Goal: Task Accomplishment & Management: Complete application form

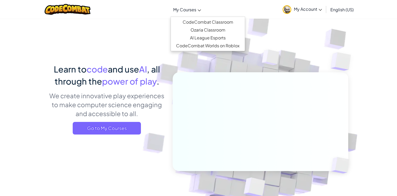
click at [186, 12] on link "My Courses" at bounding box center [186, 9] width 33 height 14
click at [189, 24] on link "CodeCombat Classroom" at bounding box center [208, 22] width 74 height 8
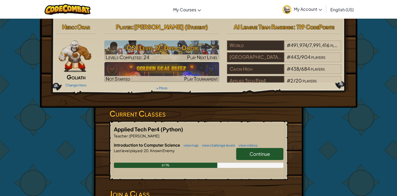
click at [241, 151] on link "Continue" at bounding box center [259, 154] width 47 height 12
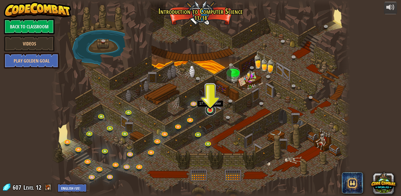
click at [210, 112] on link at bounding box center [210, 110] width 10 height 10
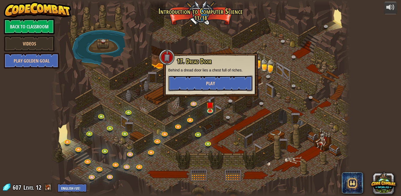
click at [200, 84] on button "Play" at bounding box center [210, 83] width 84 height 16
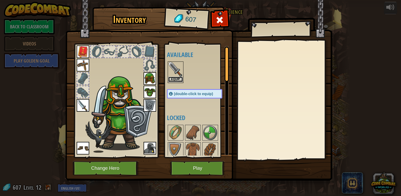
click at [177, 78] on button "Equip" at bounding box center [175, 80] width 15 height 6
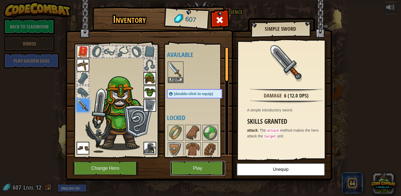
click at [207, 170] on button "Play" at bounding box center [197, 168] width 55 height 14
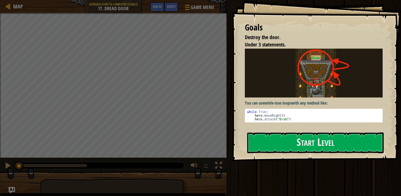
click at [242, 100] on div "Goals Destroy the door. Under 3 statements. You can use while-true loops with a…" at bounding box center [315, 80] width 169 height 161
click at [268, 138] on button "Start Level" at bounding box center [315, 142] width 136 height 21
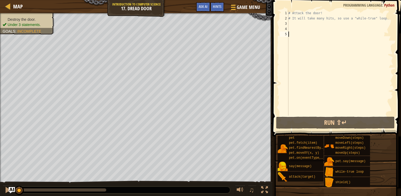
click at [299, 24] on div "# Attack the door! # It will take many hits, so use a "while-true" loop." at bounding box center [340, 67] width 106 height 115
type textarea "w"
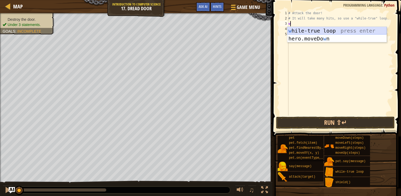
click at [302, 33] on div "w hile-true loop press enter hero.moveDo w n press enter" at bounding box center [336, 42] width 99 height 31
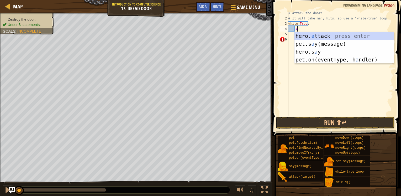
scroll to position [2, 0]
click at [301, 37] on div "hero. a ttack press enter pet.s a y(message) press enter hero.s a y press enter…" at bounding box center [343, 55] width 99 height 47
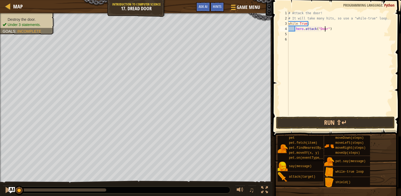
scroll to position [2, 3]
type textarea "hero.attack("Door")"
click at [315, 122] on button "Run ⇧↵" at bounding box center [335, 122] width 118 height 12
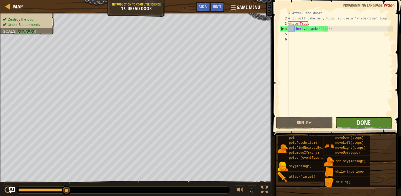
click at [357, 121] on span "Done" at bounding box center [363, 122] width 14 height 8
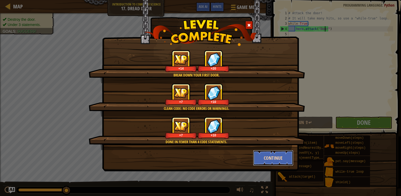
click at [274, 158] on button "Continue" at bounding box center [273, 158] width 41 height 16
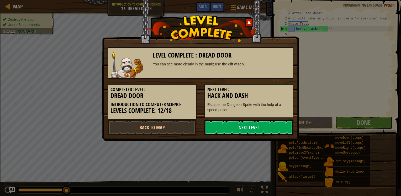
click at [225, 129] on link "Next Level" at bounding box center [248, 127] width 89 height 16
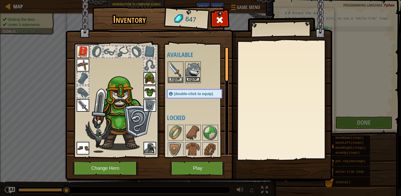
click at [196, 78] on button "Equip" at bounding box center [192, 80] width 15 height 6
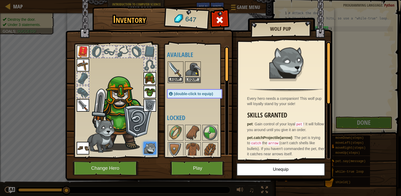
click at [175, 79] on button "Equip" at bounding box center [175, 80] width 15 height 6
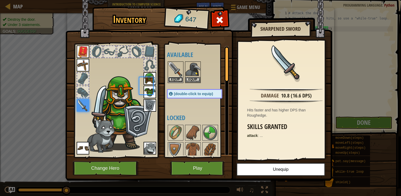
click at [175, 79] on button "Equip" at bounding box center [175, 80] width 15 height 6
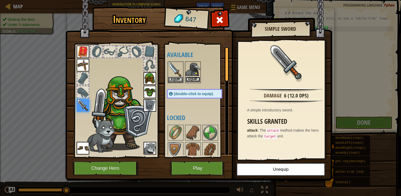
click at [193, 79] on button "Equip" at bounding box center [192, 80] width 15 height 6
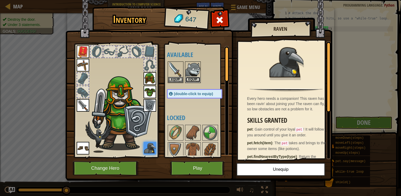
click at [193, 79] on button "Equip" at bounding box center [192, 80] width 15 height 6
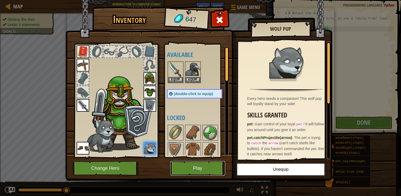
click at [194, 167] on button "Play" at bounding box center [197, 168] width 55 height 14
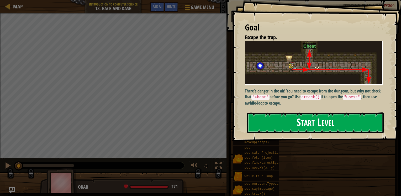
click at [247, 112] on button "Start Level" at bounding box center [315, 122] width 136 height 21
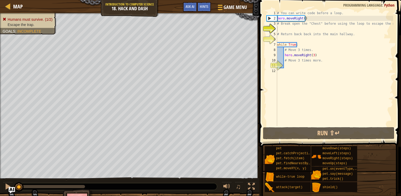
click at [302, 66] on div "# You can write code before a loop. hero . moveRight ( ) # Break open the "Ches…" at bounding box center [334, 73] width 117 height 126
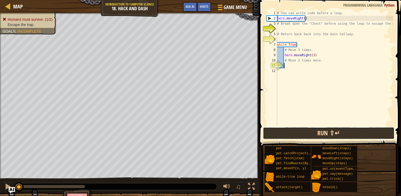
click at [282, 134] on button "Run ⇧↵" at bounding box center [328, 133] width 131 height 12
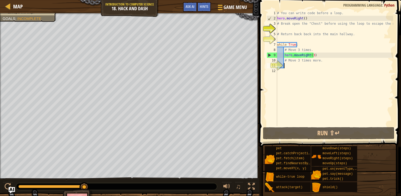
click at [312, 57] on div "# You can write code before a loop. hero . moveRight ( ) # Break open the "Ches…" at bounding box center [334, 73] width 117 height 126
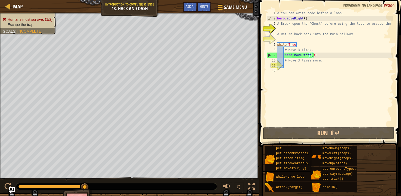
click at [312, 56] on div "# You can write code before a loop. hero . moveRight ( ) # Break open the "Ches…" at bounding box center [334, 73] width 117 height 126
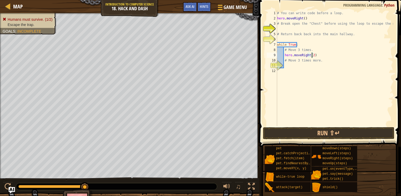
scroll to position [2, 3]
click at [302, 131] on button "Run ⇧↵" at bounding box center [328, 133] width 131 height 12
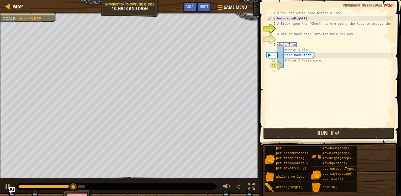
click at [329, 136] on button "Run ⇧↵" at bounding box center [328, 133] width 131 height 12
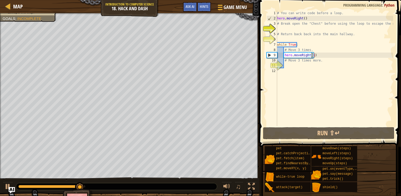
click at [305, 20] on div "# You can write code before a loop. hero . moveRight ( ) # Break open the "Ches…" at bounding box center [334, 73] width 117 height 126
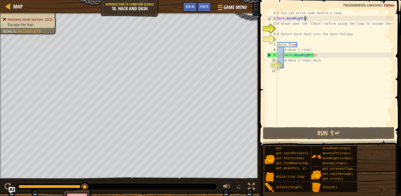
click at [301, 25] on div "# You can write code before a loop. hero . moveRight ( ) # Break open the "Ches…" at bounding box center [334, 73] width 117 height 126
click at [311, 56] on div "# You can write code before a loop. hero . moveRight ( ) # Break open the "Ches…" at bounding box center [334, 73] width 117 height 126
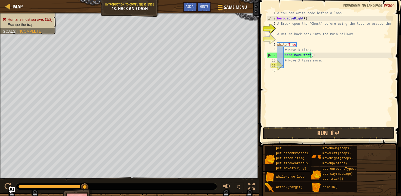
type textarea "hero.moveRight(3)"
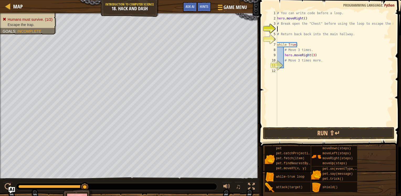
click at [283, 28] on div "# You can write code before a loop. hero . moveRight ( ) # Break open the "Ches…" at bounding box center [334, 73] width 117 height 126
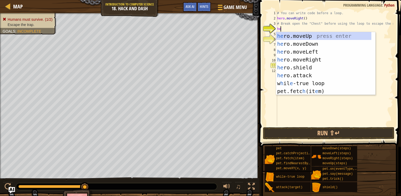
type textarea "her"
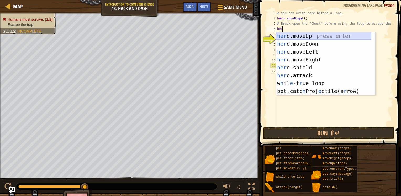
click at [309, 35] on div "her o.moveUp press enter her o.moveDown press enter her o.moveLeft press enter …" at bounding box center [323, 71] width 95 height 79
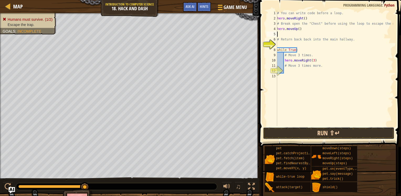
click at [291, 133] on button "Run ⇧↵" at bounding box center [328, 133] width 131 height 12
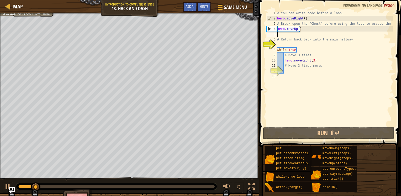
type textarea "n"
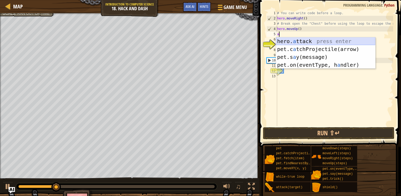
click at [299, 41] on div "hero. a ttack press enter pet.c a tchProjectile(arrow) press enter pet.s a y(me…" at bounding box center [325, 60] width 99 height 47
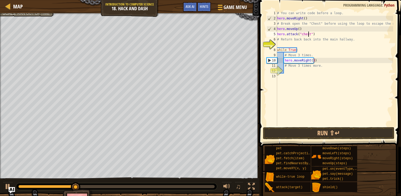
scroll to position [2, 2]
click at [305, 41] on div "# You can write code before a loop. hero . moveRight ( ) # Break open the "Ches…" at bounding box center [334, 73] width 117 height 126
type textarea "# Return back back into the main hallway."
click at [304, 45] on div "# You can write code before a loop. hero . moveRight ( ) # Break open the "Ches…" at bounding box center [334, 73] width 117 height 126
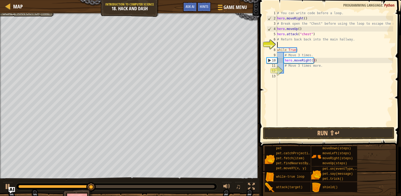
type textarea "m"
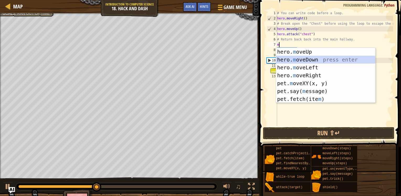
click at [302, 61] on div "hero. m oveUp press enter hero. m oveDown press enter hero. m oveLeft press ent…" at bounding box center [325, 83] width 99 height 71
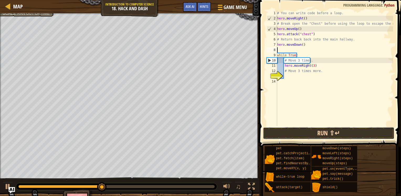
click at [291, 131] on button "Run ⇧↵" at bounding box center [328, 133] width 131 height 12
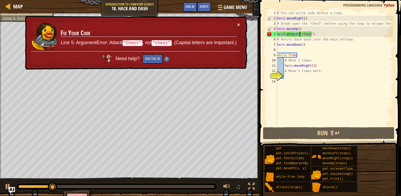
click at [300, 35] on div "# You can write code before a loop. hero . moveRight ( ) # Break open the "Ches…" at bounding box center [334, 73] width 117 height 126
click at [302, 35] on div "# You can write code before a loop. hero . moveRight ( ) # Break open the "Ches…" at bounding box center [334, 73] width 117 height 126
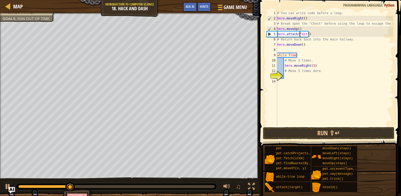
scroll to position [2, 2]
type textarea "hero.attack("Chest")"
click at [301, 132] on button "Run ⇧↵" at bounding box center [328, 133] width 131 height 12
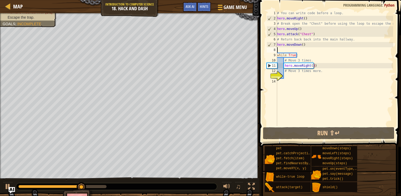
click at [299, 50] on div "# You can write code before a loop. hero . moveRight ( ) # Break open the "Ches…" at bounding box center [334, 73] width 117 height 126
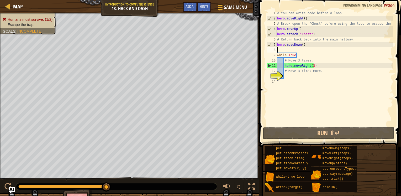
click at [294, 73] on div "# You can write code before a loop. hero . moveRight ( ) # Break open the "Ches…" at bounding box center [334, 73] width 117 height 126
click at [320, 72] on div "# You can write code before a loop. hero . moveRight ( ) # Break open the "Ches…" at bounding box center [334, 73] width 117 height 126
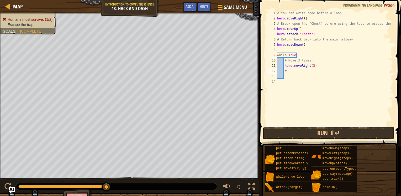
type textarea "#"
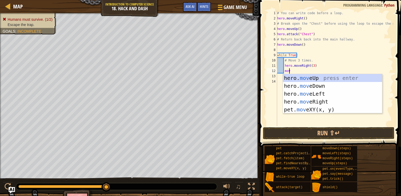
type textarea "move"
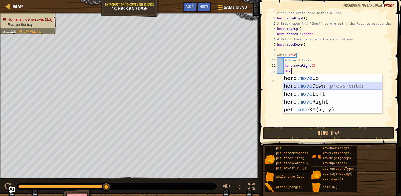
click at [317, 83] on div "hero. move Up press enter hero. move Down press enter hero. move Left press ent…" at bounding box center [332, 101] width 99 height 55
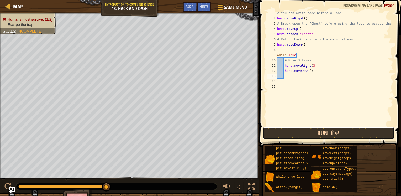
click at [314, 132] on button "Run ⇧↵" at bounding box center [328, 133] width 131 height 12
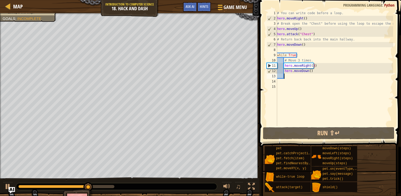
scroll to position [2, 0]
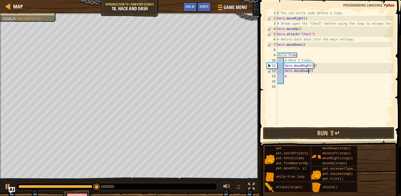
click at [307, 71] on div "# You can write code before a loop. hero . moveRight ( ) # Break open the "Ches…" at bounding box center [334, 73] width 117 height 126
click at [318, 134] on button "Run ⇧↵" at bounding box center [328, 133] width 131 height 12
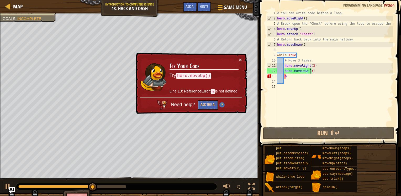
click at [286, 76] on div "# You can write code before a loop. hero . moveRight ( ) # Break open the "Ches…" at bounding box center [334, 73] width 117 height 126
type textarea "m"
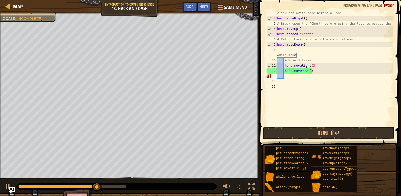
scroll to position [2, 0]
type textarea "m"
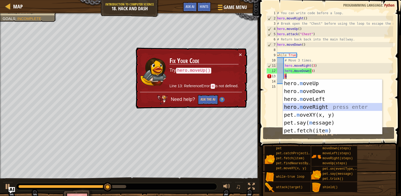
click at [298, 106] on div "hero. m oveUp press enter hero. m oveDown press enter hero. m oveLeft press ent…" at bounding box center [332, 114] width 99 height 71
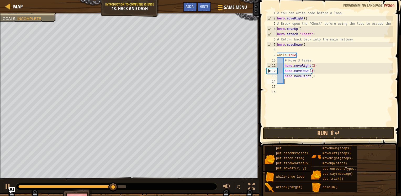
click at [309, 75] on div "# You can write code before a loop. hero . moveRight ( ) # Break open the "Ches…" at bounding box center [334, 73] width 117 height 126
type textarea "hero.moveRight(3)"
click at [309, 80] on div "# You can write code before a loop. hero . moveRight ( ) # Break open the "Ches…" at bounding box center [334, 73] width 117 height 126
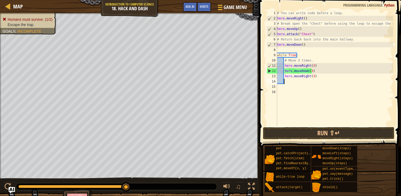
type textarea "m"
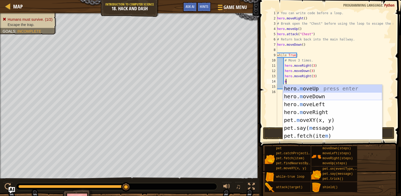
click at [307, 96] on div "hero. m oveUp press enter hero. m oveDown press enter hero. m oveLeft press ent…" at bounding box center [332, 119] width 99 height 71
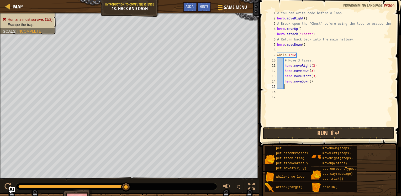
scroll to position [2, 0]
click at [307, 80] on div "# You can write code before a loop. hero . moveRight ( ) # Break open the "Ches…" at bounding box center [334, 73] width 117 height 126
type textarea "hero.moveDown(3)"
click at [301, 128] on button "Run ⇧↵" at bounding box center [328, 133] width 131 height 12
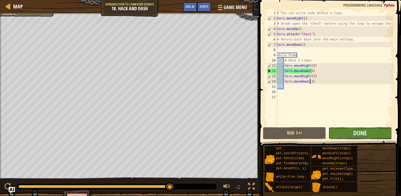
click at [336, 133] on button "Done" at bounding box center [359, 133] width 63 height 12
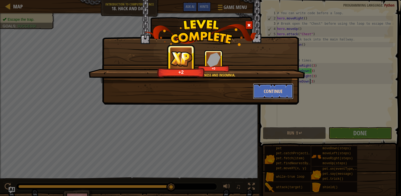
click at [271, 92] on button "Continue" at bounding box center [273, 91] width 41 height 16
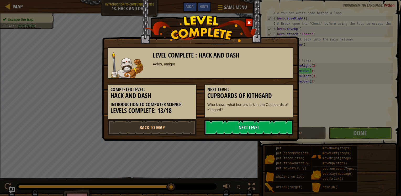
click at [249, 125] on link "Next Level" at bounding box center [248, 127] width 89 height 16
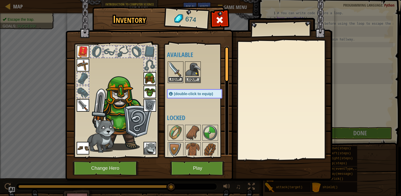
click at [178, 80] on button "Equip" at bounding box center [175, 80] width 15 height 6
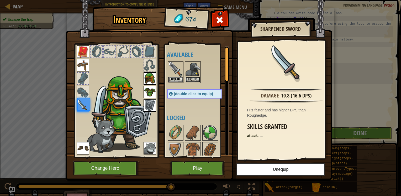
click at [198, 79] on button "Equip" at bounding box center [192, 80] width 15 height 6
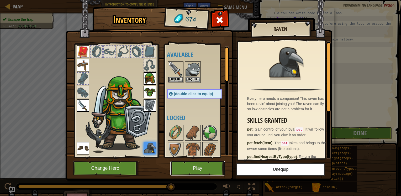
click at [191, 169] on button "Play" at bounding box center [197, 168] width 55 height 14
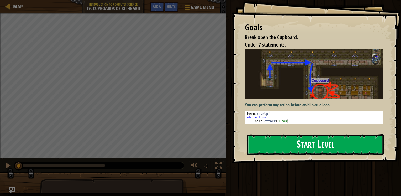
click at [272, 148] on button "Start Level" at bounding box center [315, 144] width 136 height 21
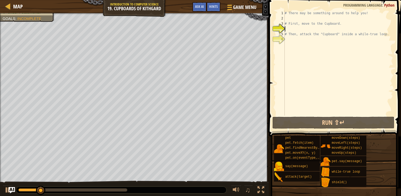
type textarea "m"
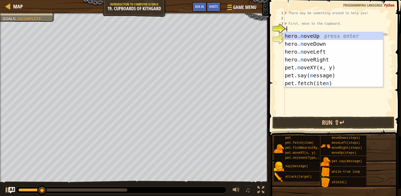
scroll to position [2, 0]
click at [300, 37] on div "hero. m oveUp press enter hero. m oveDown press enter hero. m oveLeft press ent…" at bounding box center [332, 67] width 99 height 71
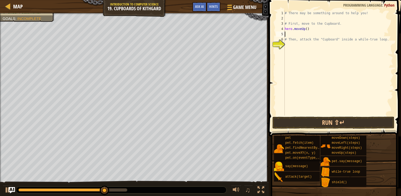
type textarea "a"
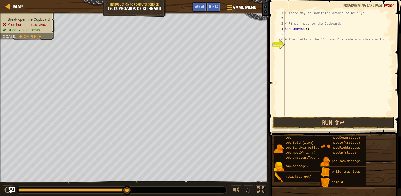
type textarea "h"
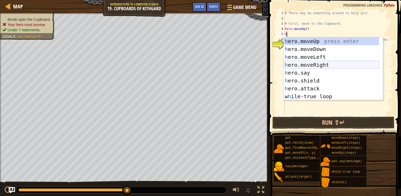
click at [311, 64] on div "h ero.moveUp press enter h ero.moveDown press enter h ero.moveLeft press enter …" at bounding box center [330, 76] width 95 height 79
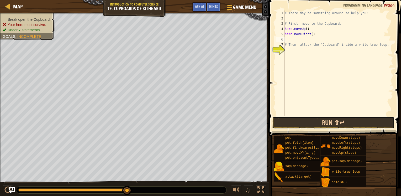
click at [299, 127] on button "Run ⇧↵" at bounding box center [333, 122] width 122 height 12
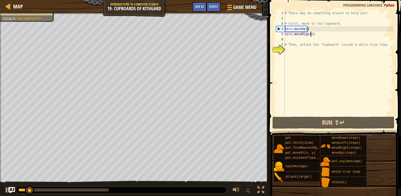
click at [310, 35] on div "# There may be something around to help you! # First, move to the Cupboard. her…" at bounding box center [337, 67] width 109 height 115
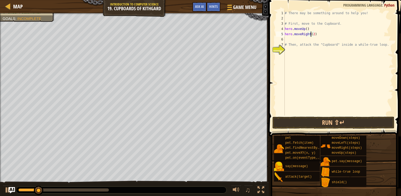
click at [310, 36] on div "# There may be something around to help you! # First, move to the Cupboard. her…" at bounding box center [337, 67] width 109 height 115
click at [311, 45] on div "# There may be something around to help you! # First, move to the Cupboard. her…" at bounding box center [337, 67] width 109 height 115
click at [311, 34] on div "# There may be something around to help you! # First, move to the Cupboard. her…" at bounding box center [337, 67] width 109 height 115
click at [310, 43] on div "# There may be something around to help you! # First, move to the Cupboard. her…" at bounding box center [337, 67] width 109 height 115
type textarea "# Then, attack the "Cupboard" inside a while-true loop."
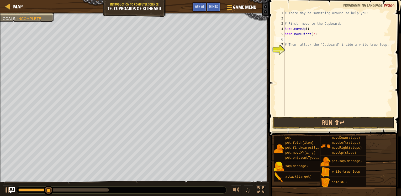
click at [307, 39] on div "# There may be something around to help you! # First, move to the Cupboard. her…" at bounding box center [337, 67] width 109 height 115
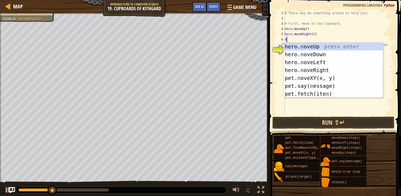
type textarea "mo"
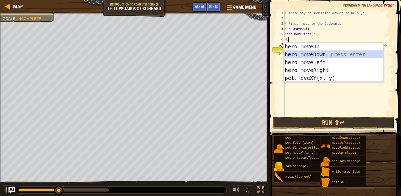
click at [307, 56] on div "hero. mo veUp press enter hero. mo veDown press enter hero. mo veLeft press ent…" at bounding box center [332, 69] width 99 height 55
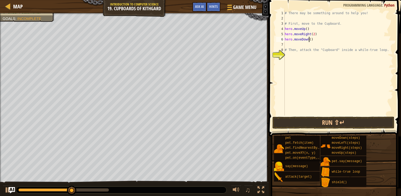
click at [309, 40] on div "# There may be something around to help you! # First, move to the Cupboard. her…" at bounding box center [337, 67] width 109 height 115
type textarea "hero.moveDown(2)"
click at [306, 43] on div "# There may be something around to help you! # First, move to the Cupboard. her…" at bounding box center [337, 67] width 109 height 115
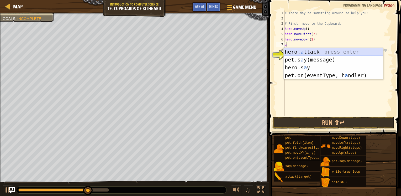
click at [309, 49] on div "hero. a ttack press enter pet.s a y(message) press enter hero.s a y press enter…" at bounding box center [332, 71] width 99 height 47
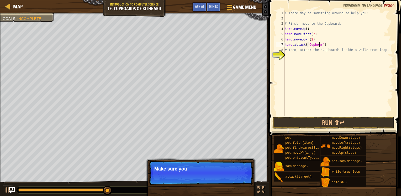
scroll to position [2, 3]
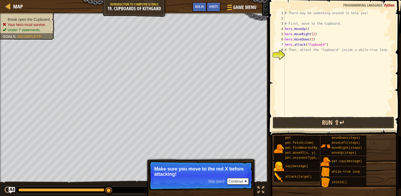
click at [308, 121] on button "Run ⇧↵" at bounding box center [333, 122] width 122 height 12
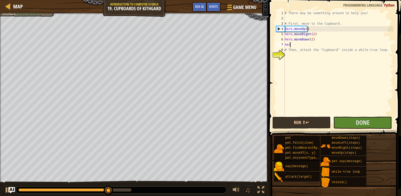
scroll to position [2, 0]
type textarea "h"
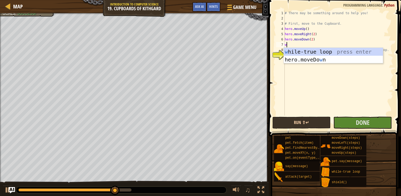
type textarea "wh"
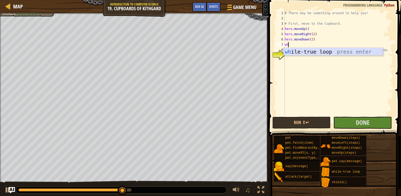
click at [301, 49] on div "wh ile-true loop press enter" at bounding box center [332, 60] width 99 height 24
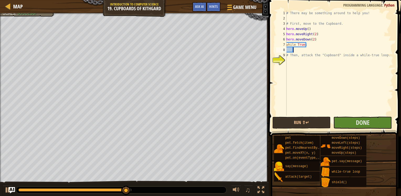
click at [299, 49] on div "# There may be something around to help you! # First, move to the Cupboard. her…" at bounding box center [339, 67] width 108 height 115
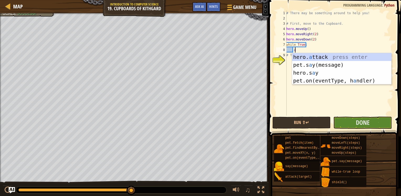
scroll to position [2, 0]
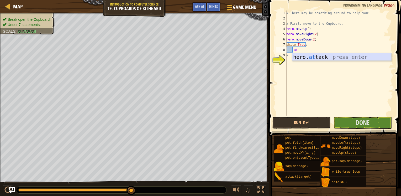
click at [300, 56] on div "hero. at tack press enter" at bounding box center [341, 65] width 99 height 24
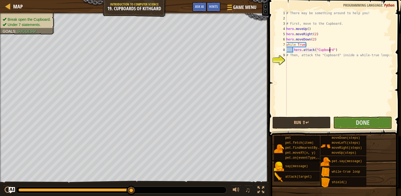
scroll to position [2, 3]
type textarea "hero.attack("Cupboard")"
click at [289, 118] on button "Run ⇧↵" at bounding box center [301, 122] width 58 height 12
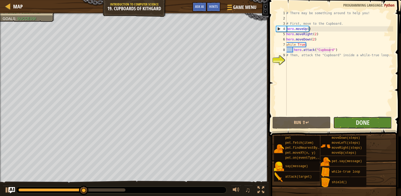
click at [354, 121] on button "Done" at bounding box center [362, 122] width 58 height 12
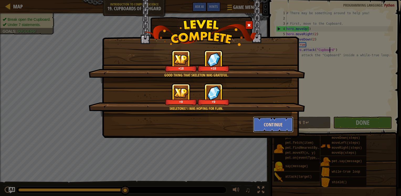
click at [276, 121] on button "Continue" at bounding box center [273, 124] width 41 height 16
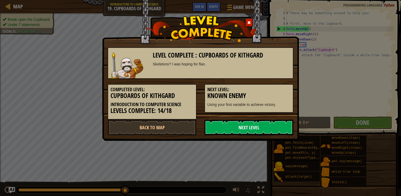
click at [276, 120] on link "Next Level" at bounding box center [248, 127] width 89 height 16
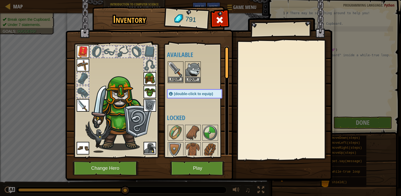
click at [179, 75] on img at bounding box center [175, 69] width 15 height 15
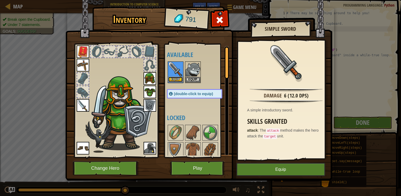
click at [177, 77] on button "Equip" at bounding box center [175, 80] width 15 height 6
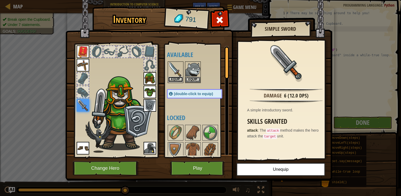
click at [177, 77] on button "Equip" at bounding box center [175, 80] width 15 height 6
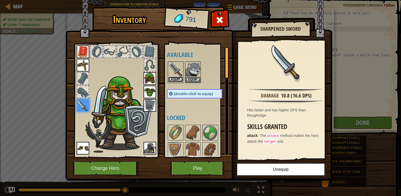
click at [177, 79] on button "Equip" at bounding box center [175, 80] width 15 height 6
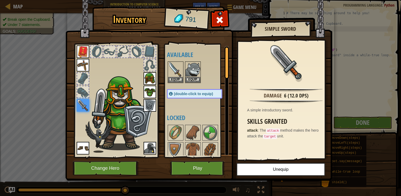
click at [86, 105] on img at bounding box center [83, 105] width 13 height 13
click at [171, 78] on button "Equip" at bounding box center [175, 80] width 15 height 6
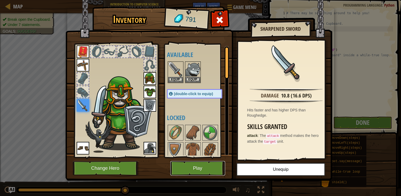
click at [189, 170] on button "Play" at bounding box center [197, 168] width 55 height 14
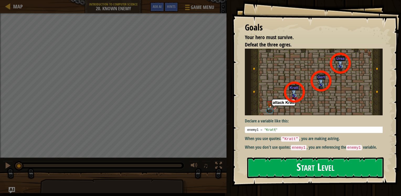
click at [301, 161] on button "Start Level" at bounding box center [315, 167] width 136 height 21
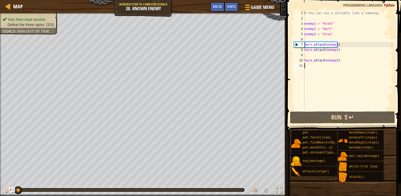
click at [325, 57] on div "# You can use a variable like a nametag. enemy1 = "[PERSON_NAME]" enemy2 = "[PE…" at bounding box center [348, 65] width 90 height 110
click at [320, 66] on div "# You can use a variable like a nametag. enemy1 = "[PERSON_NAME]" enemy2 = "[PE…" at bounding box center [348, 65] width 90 height 110
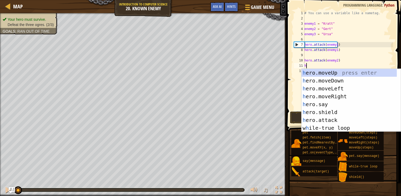
scroll to position [2, 0]
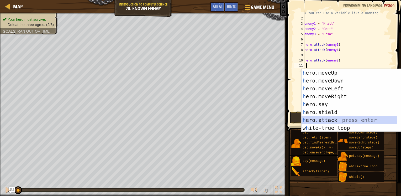
click at [317, 120] on div "h ero.moveUp press enter h ero.moveDown press enter h ero.moveLeft press enter …" at bounding box center [348, 108] width 95 height 79
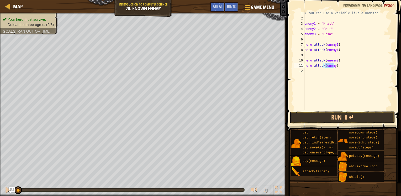
click at [333, 66] on div "# You can use a variable like a nametag. enemy1 = "[PERSON_NAME]" enemy2 = "[PE…" at bounding box center [348, 60] width 90 height 100
type textarea "hero.attack(enemy2)"
click at [323, 78] on div "# You can use a variable like a nametag. enemy1 = "[PERSON_NAME]" enemy2 = "[PE…" at bounding box center [348, 65] width 90 height 110
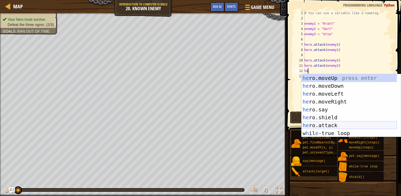
click at [321, 125] on div "he ro.moveUp press enter he ro.moveDown press enter he ro.moveLeft press enter …" at bounding box center [348, 113] width 95 height 79
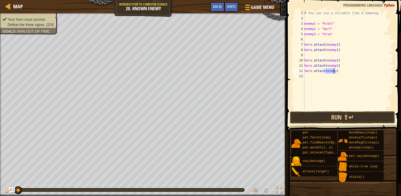
click at [332, 72] on div "# You can use a variable like a nametag. enemy1 = "[PERSON_NAME]" enemy2 = "[PE…" at bounding box center [348, 60] width 90 height 100
click at [333, 72] on div "# You can use a variable like a nametag. enemy1 = "[PERSON_NAME]" enemy2 = "[PE…" at bounding box center [348, 65] width 90 height 110
type textarea "hero.attack(enemy3)"
click at [328, 81] on div "# You can use a variable like a nametag. enemy1 = "[PERSON_NAME]" enemy2 = "[PE…" at bounding box center [348, 65] width 90 height 110
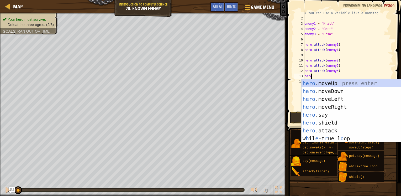
scroll to position [2, 0]
click at [326, 129] on div "hero .moveUp press enter hero .moveDown press enter hero .moveLeft press enter …" at bounding box center [350, 118] width 99 height 79
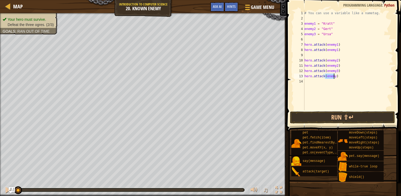
click at [334, 77] on div "# You can use a variable like a nametag. enemy1 = "[PERSON_NAME]" enemy2 = "[PE…" at bounding box center [348, 65] width 90 height 110
click at [333, 77] on div "# You can use a variable like a nametag. enemy1 = "[PERSON_NAME]" enemy2 = "[PE…" at bounding box center [348, 65] width 90 height 110
type textarea "hero.attack(enemy3)"
click at [334, 115] on button "Run ⇧↵" at bounding box center [342, 117] width 105 height 12
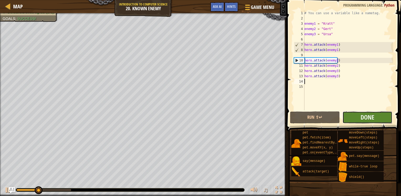
click at [352, 115] on button "Done" at bounding box center [367, 117] width 50 height 12
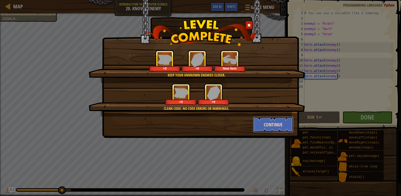
click at [264, 125] on button "Continue" at bounding box center [273, 124] width 41 height 16
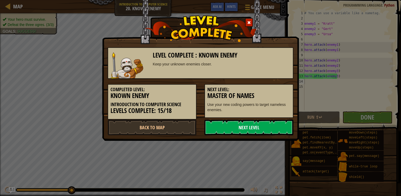
click at [262, 125] on link "Next Level" at bounding box center [248, 127] width 89 height 16
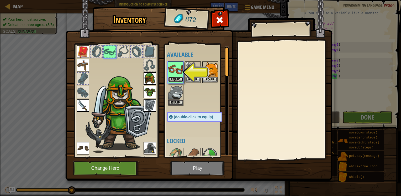
click at [178, 79] on button "Equip" at bounding box center [175, 80] width 15 height 6
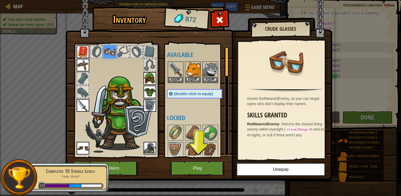
click at [190, 68] on img at bounding box center [192, 69] width 15 height 15
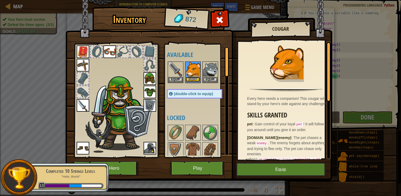
click at [190, 79] on button "Equip" at bounding box center [192, 80] width 15 height 6
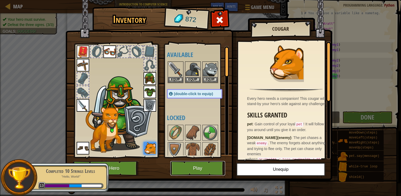
click at [190, 166] on button "Play" at bounding box center [197, 168] width 55 height 14
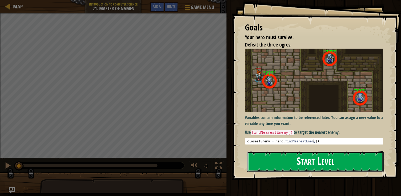
click at [281, 162] on button "Start Level" at bounding box center [315, 161] width 136 height 21
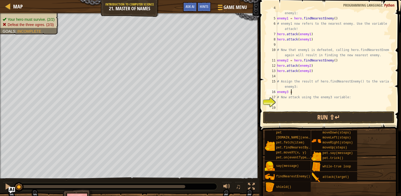
scroll to position [2, 1]
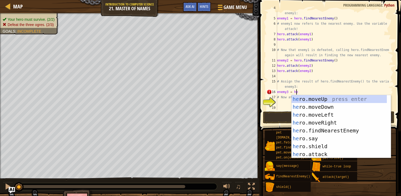
type textarea "enemy3 = her"
click at [326, 130] on div "her o.moveUp press enter her o.moveDown press enter her o.moveLeft press enter …" at bounding box center [338, 134] width 95 height 79
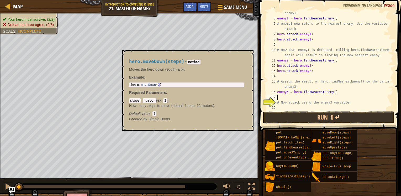
scroll to position [2, 0]
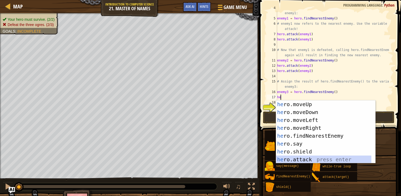
click at [300, 159] on div "he ro.moveUp press enter he ro.moveDown press enter he ro.moveLeft press enter …" at bounding box center [323, 139] width 95 height 79
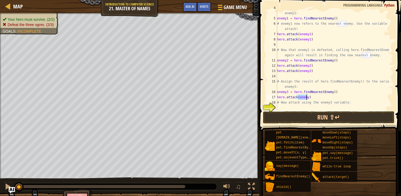
click at [306, 98] on div "# Assign the result of hero.findNearestEnemy() to the variable enemy1: enemy1 =…" at bounding box center [332, 60] width 113 height 100
type textarea "hero.attack(enemy3)"
click at [308, 97] on div "# Assign the result of hero.findNearestEnemy() to the variable enemy1: enemy1 =…" at bounding box center [332, 62] width 113 height 115
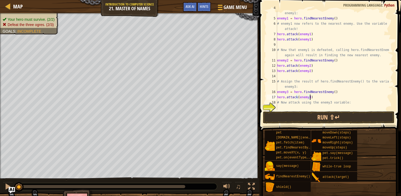
click at [312, 97] on div "# Assign the result of hero.findNearestEnemy() to the variable enemy1: enemy1 =…" at bounding box center [332, 62] width 113 height 115
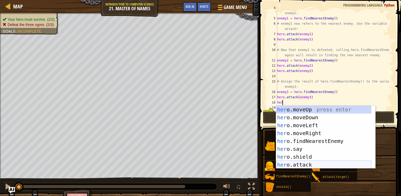
click at [303, 163] on div "her o.moveUp press enter her o.moveDown press enter her o.moveLeft press enter …" at bounding box center [323, 144] width 95 height 79
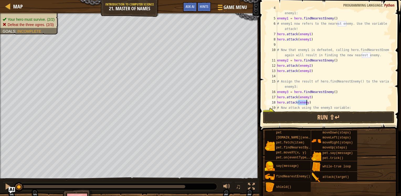
click at [306, 102] on div "# Assign the result of hero.findNearestEnemy() to the variable enemy1: enemy1 =…" at bounding box center [332, 60] width 113 height 100
type textarea "hero.attack(enemy3)"
click at [309, 121] on button "Run ⇧↵" at bounding box center [328, 117] width 131 height 12
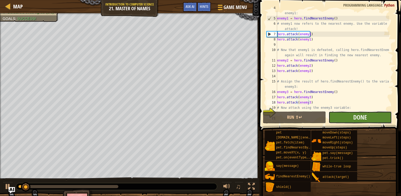
click at [337, 118] on button "Done" at bounding box center [359, 117] width 63 height 12
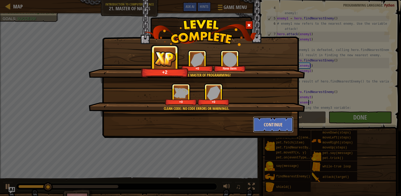
click at [262, 126] on button "Continue" at bounding box center [273, 124] width 41 height 16
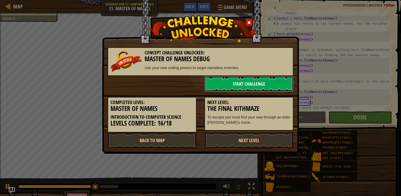
click at [231, 79] on link "Start Challenge" at bounding box center [248, 84] width 89 height 16
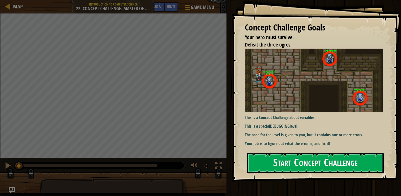
click at [287, 97] on img at bounding box center [316, 79] width 142 height 63
click at [273, 163] on button "Start Concept Challenge" at bounding box center [315, 162] width 136 height 21
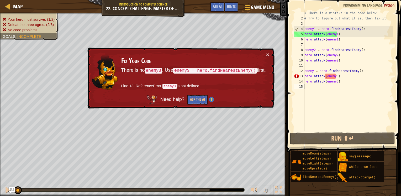
drag, startPoint x: 265, startPoint y: 53, endPoint x: 251, endPoint y: 64, distance: 18.7
click at [252, 64] on td "Fix Your Code There is no enemy3 . Use enemy3 = hero.findNearestEnemy() first. …" at bounding box center [193, 72] width 145 height 40
click at [196, 100] on button "Ask the AI" at bounding box center [197, 100] width 20 height 10
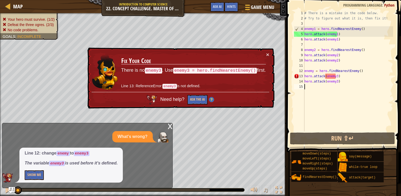
click at [311, 69] on div "# There is a mistake in the code below. # Try to figure out what it is, then fi…" at bounding box center [348, 75] width 90 height 131
click at [312, 71] on div "# There is a mistake in the code below. # Try to figure out what it is, then fi…" at bounding box center [348, 75] width 90 height 131
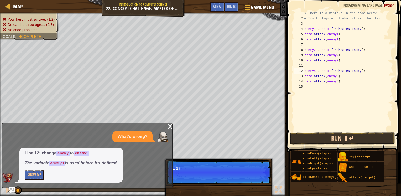
type textarea "enemy3 = hero.findNearestEnemy()"
click at [315, 136] on button "Run ⇧↵" at bounding box center [342, 138] width 105 height 12
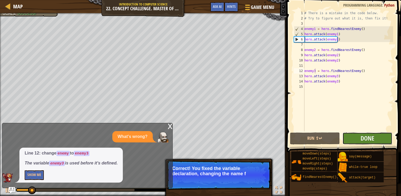
click at [354, 137] on button "Done" at bounding box center [367, 138] width 50 height 12
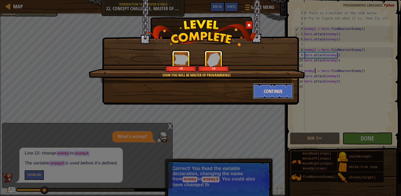
click at [273, 95] on button "Continue" at bounding box center [273, 91] width 41 height 16
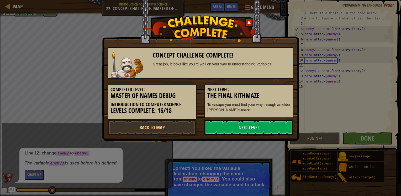
click at [246, 127] on link "Next Level" at bounding box center [248, 127] width 89 height 16
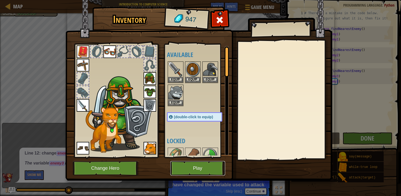
click at [189, 167] on button "Play" at bounding box center [197, 168] width 55 height 14
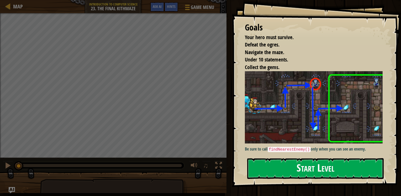
click at [283, 166] on button "Start Level" at bounding box center [315, 168] width 136 height 21
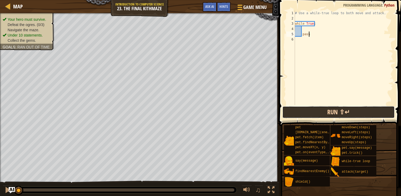
click at [301, 113] on button "Run ⇧↵" at bounding box center [338, 112] width 112 height 12
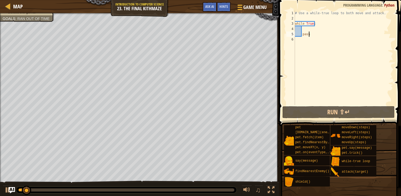
click at [309, 33] on div "# Use a while-true loop to both move and attack. while True : pass" at bounding box center [343, 62] width 99 height 105
click at [309, 28] on div "# Use a while-true loop to both move and attack. while True : pass" at bounding box center [343, 62] width 99 height 105
type textarea "m"
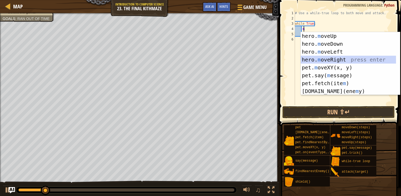
click at [326, 61] on div "hero. m oveUp press enter hero. m oveDown press enter hero. m oveLeft press ent…" at bounding box center [347, 71] width 95 height 79
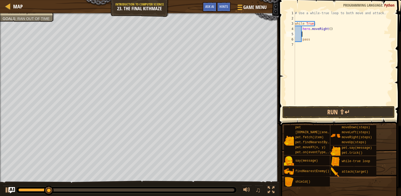
type textarea "m"
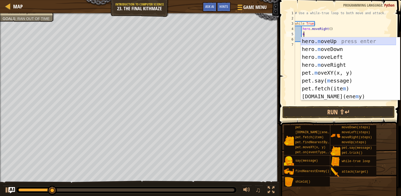
click at [328, 40] on div "hero. m oveUp press enter hero. m oveDown press enter hero. m oveLeft press ent…" at bounding box center [347, 76] width 95 height 79
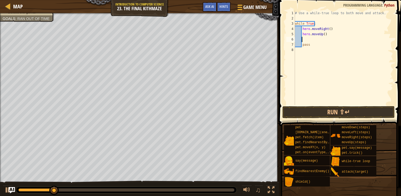
click at [314, 41] on div "# Use a while-true loop to both move and attack. while True : hero . moveRight …" at bounding box center [343, 62] width 99 height 105
click at [312, 47] on div "# Use a while-true loop to both move and attack. while True : hero . moveRight …" at bounding box center [343, 62] width 99 height 105
type textarea "pass"
click at [308, 39] on div "# Use a while-true loop to both move and attack. while True : hero . moveRight …" at bounding box center [343, 62] width 99 height 105
click at [311, 46] on div "# Use a while-true loop to both move and attack. while True : hero . moveRight …" at bounding box center [343, 62] width 99 height 105
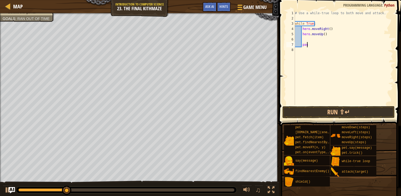
type textarea "pass"
click at [312, 41] on div "# Use a while-true loop to both move and attack. while True : hero . moveRight …" at bounding box center [343, 62] width 99 height 105
type textarea "m"
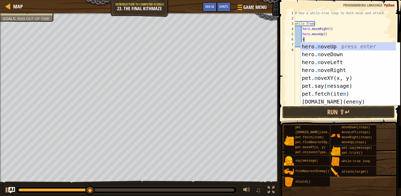
scroll to position [2, 0]
click at [321, 38] on div "# Use a while-true loop to both move and attack. while True : hero . moveRight …" at bounding box center [343, 62] width 99 height 105
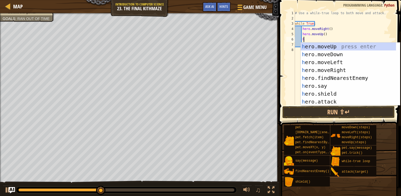
type textarea "he"
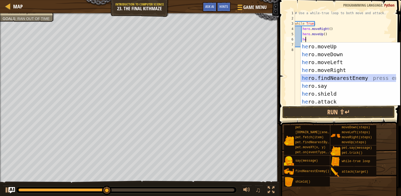
click at [315, 77] on div "he ro.moveUp press enter he ro.moveDown press enter he ro.moveLeft press enter …" at bounding box center [347, 81] width 95 height 79
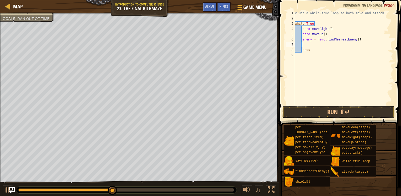
click at [308, 39] on div "# Use a while-true loop to both move and attack. while True : hero . moveRight …" at bounding box center [343, 62] width 99 height 105
click at [309, 39] on div "# Use a while-true loop to both move and attack. while True : hero . moveRight …" at bounding box center [343, 62] width 99 height 105
click at [311, 40] on div "# Use a while-true loop to both move and attack. while True : hero . moveRight …" at bounding box center [343, 62] width 99 height 105
click at [307, 40] on div "# Use a while-true loop to both move and attack. while True : hero . moveRight …" at bounding box center [343, 62] width 99 height 105
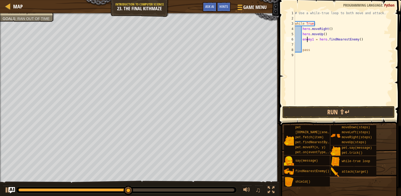
type textarea "enemy1 = hero.findNearestEnemy()"
click at [307, 45] on div "# Use a while-true loop to both move and attack. while True : hero . moveRight …" at bounding box center [343, 62] width 99 height 105
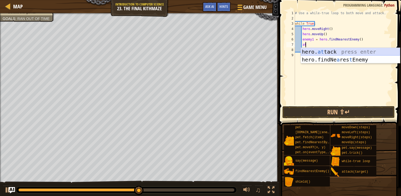
click at [307, 50] on div "hero. at tack press enter hero.findNe a res t Enemy press enter" at bounding box center [349, 63] width 99 height 31
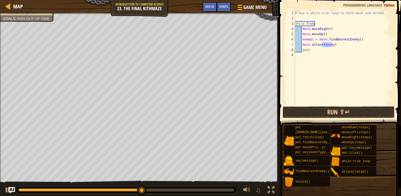
click at [325, 110] on button "Run ⇧↵" at bounding box center [338, 112] width 112 height 12
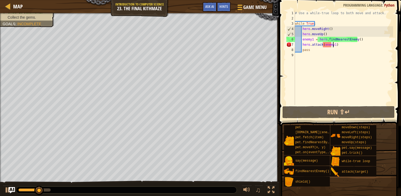
scroll to position [2, 3]
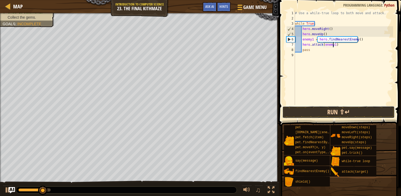
click at [319, 112] on button "Run ⇧↵" at bounding box center [338, 112] width 112 height 12
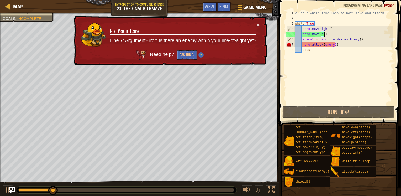
click at [324, 33] on div "# Use a while-true loop to both move and attack. while True : hero . moveRight …" at bounding box center [343, 62] width 99 height 105
type textarea "hero.moveUp()"
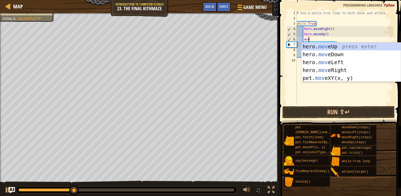
scroll to position [2, 1]
type textarea "move"
click at [326, 57] on div "hero. move Up press enter hero. move Down press enter hero. move Left press ent…" at bounding box center [350, 69] width 99 height 55
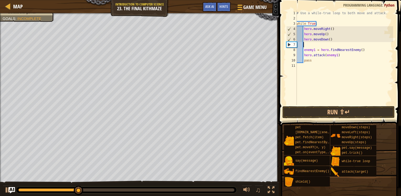
scroll to position [2, 0]
click at [327, 38] on div "# Use a while-true loop to both move and attack. while True : hero . moveRight …" at bounding box center [344, 62] width 98 height 105
click at [316, 113] on button "Run ⇧↵" at bounding box center [338, 112] width 112 height 12
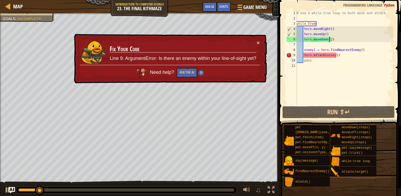
click at [308, 47] on div "# Use a while-true loop to both move and attack. while True : hero . moveRight …" at bounding box center [344, 62] width 98 height 105
type textarea "enemy1 = hero.findNearestEnemy()"
click at [309, 45] on div "# Use a while-true loop to both move and attack. while True : hero . moveRight …" at bounding box center [344, 62] width 98 height 105
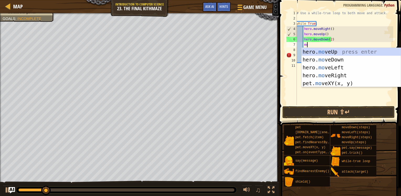
type textarea "mov"
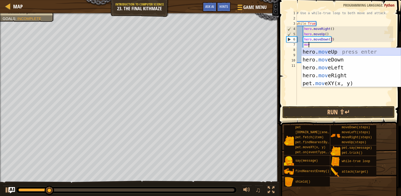
click at [315, 54] on div "hero. mov eUp press enter hero. mov eDown press enter hero. mov eLeft press ent…" at bounding box center [350, 75] width 99 height 55
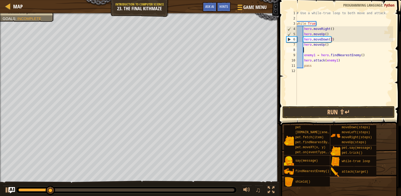
scroll to position [2, 0]
click at [308, 110] on button "Run ⇧↵" at bounding box center [338, 112] width 112 height 12
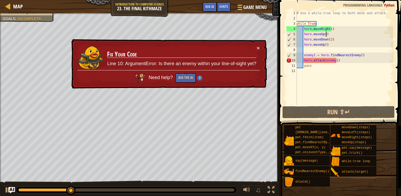
click at [327, 32] on div "# Use a while-true loop to both move and attack. while True : hero . moveRight …" at bounding box center [344, 62] width 98 height 105
type textarea "hero.moveUp()"
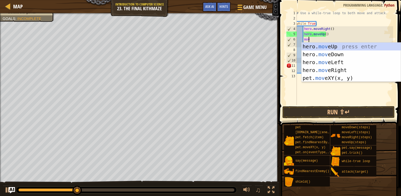
scroll to position [2, 1]
click at [326, 74] on div "hero. move Up press enter hero. move Down press enter hero. move Left press ent…" at bounding box center [350, 69] width 99 height 55
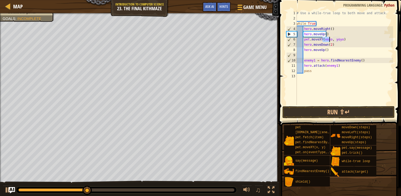
click at [326, 38] on div "# Use a while-true loop to both move and attack. while True : hero . moveRight …" at bounding box center [344, 57] width 98 height 94
click at [326, 38] on div "# Use a while-true loop to both move and attack. while True : hero . moveRight …" at bounding box center [344, 62] width 98 height 105
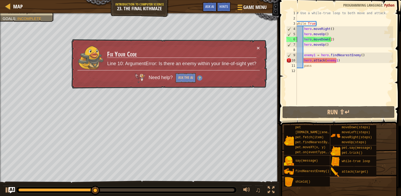
click at [328, 35] on div "# Use a while-true loop to both move and attack. while True : hero . moveRight …" at bounding box center [344, 62] width 98 height 105
type textarea "hero.moveUp()"
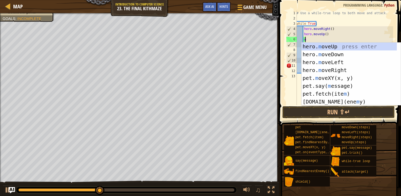
scroll to position [2, 0]
type textarea "mo"
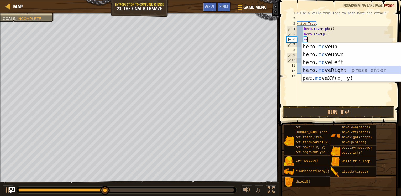
click at [323, 69] on div "hero. mo veUp press enter hero. mo veDown press enter hero. mo veLeft press ent…" at bounding box center [350, 69] width 99 height 55
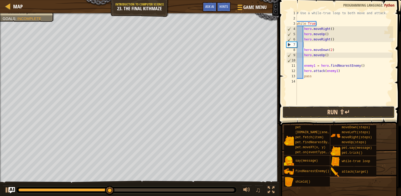
click at [326, 113] on button "Run ⇧↵" at bounding box center [338, 112] width 112 height 12
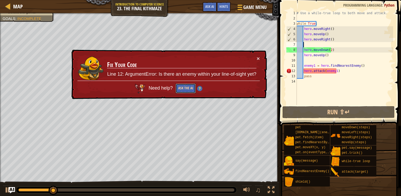
click at [183, 86] on button "Ask the AI" at bounding box center [185, 88] width 20 height 10
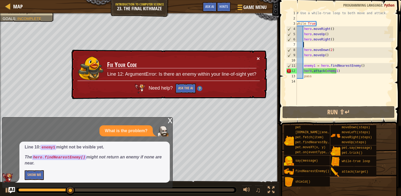
click at [258, 58] on button "×" at bounding box center [257, 59] width 3 height 6
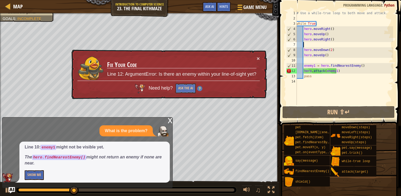
click at [310, 71] on div "# Use a while-true loop to both move and attack. while True : hero . moveRight …" at bounding box center [344, 62] width 98 height 105
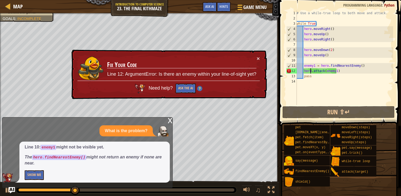
click at [310, 71] on div "# Use a while-true loop to both move and attack. while True : hero . moveRight …" at bounding box center [344, 62] width 98 height 105
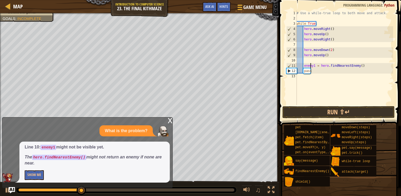
click at [310, 64] on div "# Use a while-true loop to both move and attack. while True : hero . moveRight …" at bounding box center [344, 62] width 98 height 105
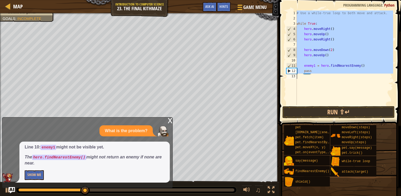
click at [310, 64] on div "# Use a while-true loop to both move and attack. while True : hero . moveRight …" at bounding box center [344, 62] width 98 height 105
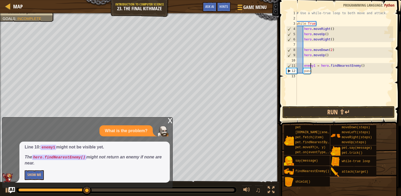
click at [310, 64] on div "# Use a while-true loop to both move and attack. while True : hero . moveRight …" at bounding box center [344, 62] width 98 height 105
type textarea "pass"
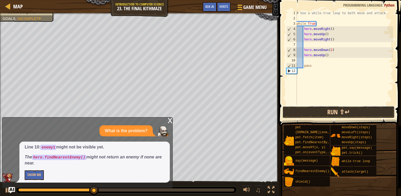
click at [310, 117] on button "Run ⇧↵" at bounding box center [338, 112] width 112 height 12
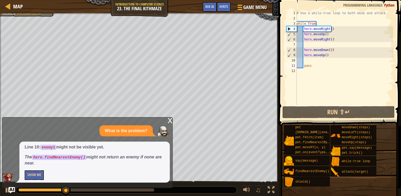
click at [168, 121] on div "x" at bounding box center [169, 119] width 5 height 5
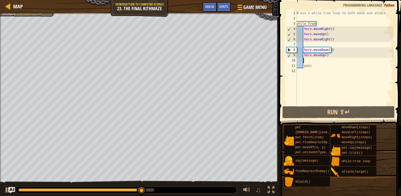
click at [316, 61] on div "# Use a while-true loop to both move and attack. while True : hero . moveRight …" at bounding box center [344, 62] width 98 height 105
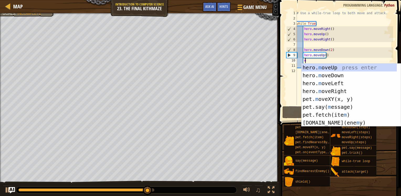
scroll to position [2, 0]
type textarea "mo"
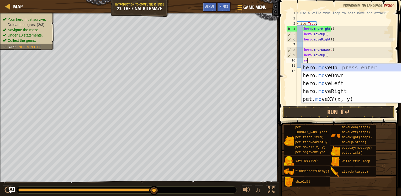
click at [296, 73] on div "# Use a while-true loop to both move and attack. while True : hero . moveRight …" at bounding box center [344, 62] width 98 height 105
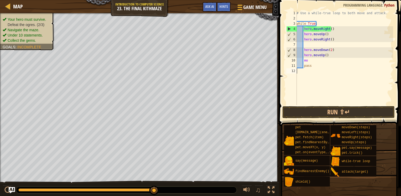
scroll to position [2, 0]
click at [311, 61] on div "# Use a while-true loop to both move and attack. while True : hero . moveRight …" at bounding box center [344, 62] width 98 height 105
type textarea "m"
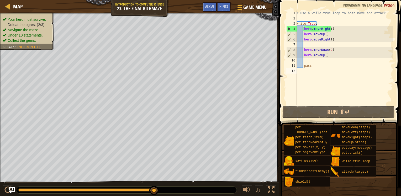
click at [300, 77] on div "# Use a while-true loop to both move and attack. while True : hero . moveRight …" at bounding box center [344, 62] width 98 height 105
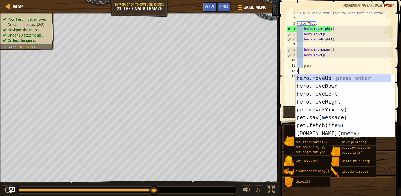
type textarea "mo"
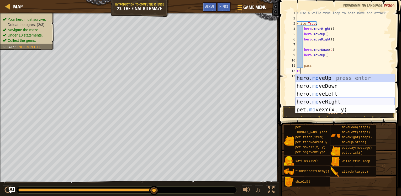
click at [311, 101] on div "hero. mo veUp press enter hero. mo veDown press enter hero. mo veLeft press ent…" at bounding box center [344, 101] width 99 height 55
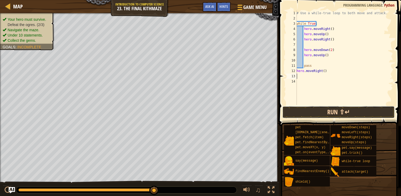
click at [310, 113] on button "Run ⇧↵" at bounding box center [338, 112] width 112 height 12
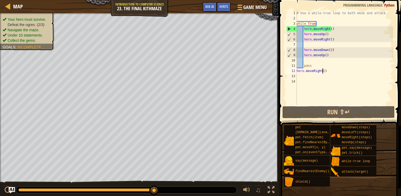
click at [323, 72] on div "# Use a while-true loop to both move and attack. while True : hero . moveRight …" at bounding box center [344, 62] width 98 height 105
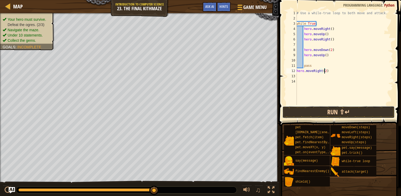
click at [312, 113] on button "Run ⇧↵" at bounding box center [338, 112] width 112 height 12
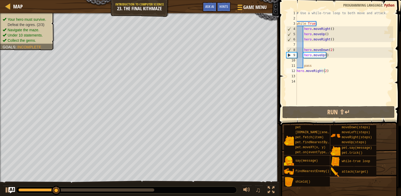
click at [27, 18] on ul "Your hero must survive. Defeat the ogres. (2/3) Navigate the maze. Under 10 sta…" at bounding box center [27, 30] width 49 height 26
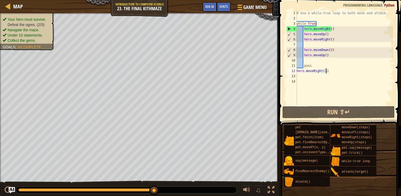
click at [326, 69] on div "# Use a while-true loop to both move and attack. while True : hero . moveRight …" at bounding box center [344, 62] width 98 height 105
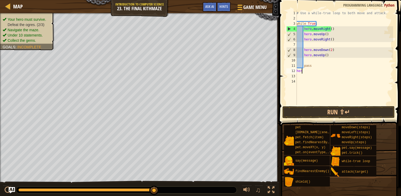
scroll to position [2, 0]
type textarea "h"
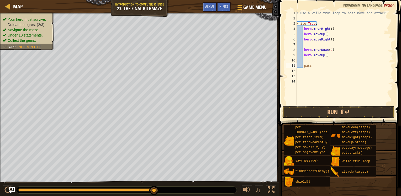
click at [308, 65] on div "# Use a while-true loop to both move and attack. while True : hero . moveRight …" at bounding box center [344, 62] width 98 height 105
click at [311, 66] on div "# Use a while-true loop to both move and attack. while True : hero . moveRight …" at bounding box center [344, 62] width 98 height 105
type textarea "p"
click at [311, 65] on div "# Use a while-true loop to both move and attack. while True : hero . moveRight …" at bounding box center [344, 62] width 98 height 105
click at [301, 67] on div "# Use a while-true loop to both move and attack. while True : hero . moveRight …" at bounding box center [344, 62] width 98 height 105
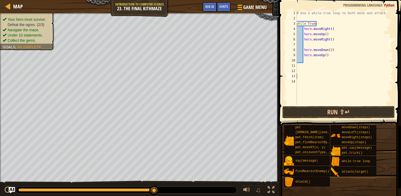
click at [302, 74] on div "# Use a while-true loop to both move and attack. while True : hero . moveRight …" at bounding box center [344, 62] width 98 height 105
click at [298, 70] on div "# Use a while-true loop to both move and attack. while True : hero . moveRight …" at bounding box center [344, 62] width 98 height 105
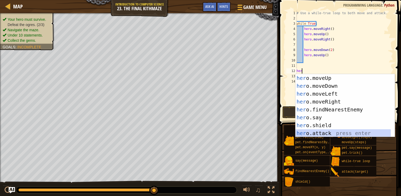
click at [316, 130] on div "her o.moveUp press enter her o.moveDown press enter her o.moveLeft press enter …" at bounding box center [342, 113] width 95 height 79
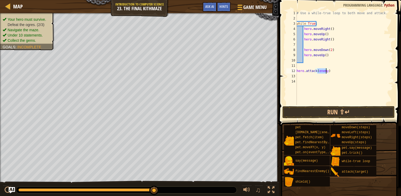
click at [327, 70] on div "# Use a while-true loop to both move and attack. while True : hero . moveRight …" at bounding box center [344, 62] width 98 height 105
click at [324, 71] on div "# Use a while-true loop to both move and attack. while True : hero . moveRight …" at bounding box center [344, 62] width 98 height 105
click at [325, 71] on div "# Use a while-true loop to both move and attack. while True : hero . moveRight …" at bounding box center [344, 57] width 98 height 94
type textarea "hero.attack(enemy3)"
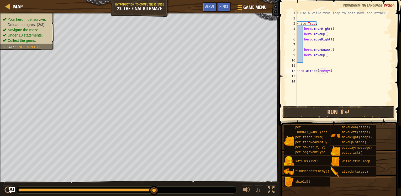
scroll to position [2, 2]
click at [319, 76] on div "# Use a while-true loop to both move and attack. while True : hero . moveRight …" at bounding box center [344, 62] width 98 height 105
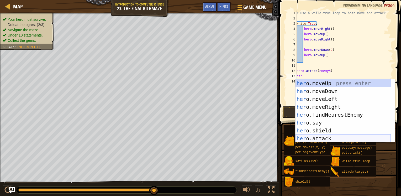
click at [323, 137] on div "her o.moveUp press enter her o.moveDown press enter her o.moveLeft press enter …" at bounding box center [342, 118] width 95 height 79
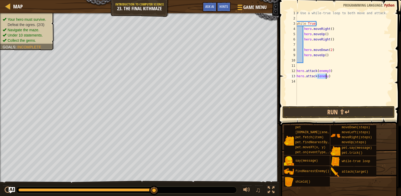
click at [325, 77] on div "# Use a while-true loop to both move and attack. while True : hero . moveRight …" at bounding box center [344, 57] width 98 height 94
click at [325, 77] on div "# Use a while-true loop to both move and attack. while True : hero . moveRight …" at bounding box center [344, 62] width 98 height 105
click at [326, 111] on button "Run ⇧↵" at bounding box center [338, 112] width 112 height 12
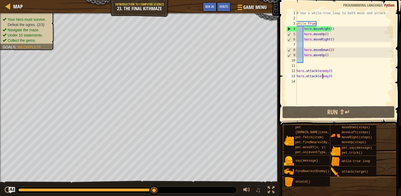
click at [321, 74] on div "# Use a while-true loop to both move and attack. while True : hero . moveRight …" at bounding box center [344, 62] width 98 height 105
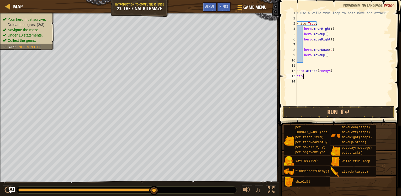
scroll to position [2, 0]
type textarea "h"
click at [305, 56] on div "# Use a while-true loop to both move and attack. while True : hero . moveRight …" at bounding box center [344, 62] width 98 height 105
type textarea "hero.moveUp()"
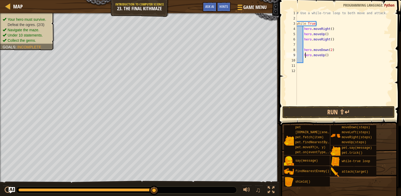
click at [306, 62] on div "# Use a while-true loop to both move and attack. while True : hero . moveRight …" at bounding box center [344, 62] width 98 height 105
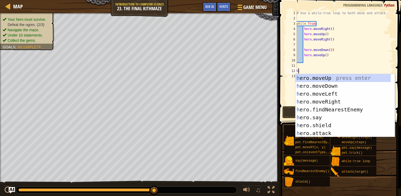
click at [325, 73] on div "# Use a while-true loop to both move and attack. while True : hero . moveRight …" at bounding box center [344, 62] width 98 height 105
type textarea "her"
click at [317, 106] on div "her o.moveUp press enter her o.moveDown press enter her o.moveLeft press enter …" at bounding box center [342, 113] width 95 height 79
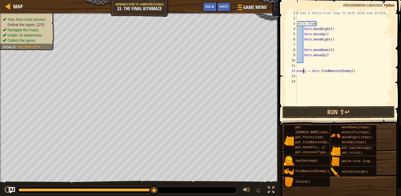
click at [302, 71] on div "# Use a while-true loop to both move and attack. while True : hero . moveRight …" at bounding box center [344, 62] width 98 height 105
click at [306, 71] on div "# Use a while-true loop to both move and attack. while True : hero . moveRight …" at bounding box center [344, 62] width 98 height 105
click at [295, 71] on div "12" at bounding box center [291, 70] width 10 height 5
click at [298, 71] on div "# Use a while-true loop to both move and attack. while True : hero . moveRight …" at bounding box center [344, 62] width 98 height 105
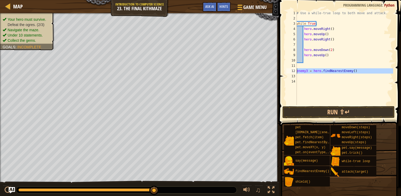
click at [296, 71] on div "12" at bounding box center [291, 70] width 10 height 5
type textarea "enemy3 = hero.findNearestEnemy()"
click at [306, 58] on div "# Use a while-true loop to both move and attack. while True : hero . moveRight …" at bounding box center [344, 62] width 98 height 105
type textarea "h"
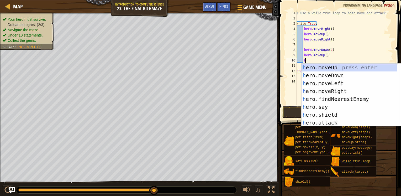
scroll to position [2, 0]
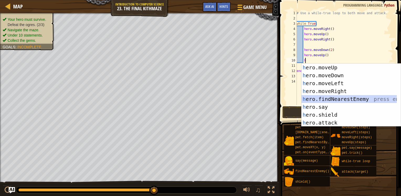
click at [316, 99] on div "h ero.moveUp press enter h ero.moveDown press enter h ero.moveLeft press enter …" at bounding box center [348, 102] width 95 height 79
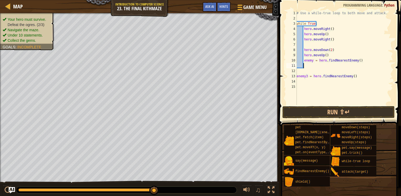
click at [311, 76] on div "# Use a while-true loop to both move and attack. while True : hero . moveRight …" at bounding box center [344, 62] width 98 height 105
type textarea "="
click at [310, 59] on div "# Use a while-true loop to both move and attack. while True : hero . moveRight …" at bounding box center [344, 62] width 98 height 105
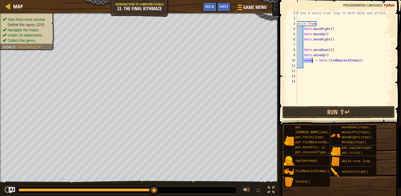
click at [311, 59] on div "# Use a while-true loop to both move and attack. while True : hero . moveRight …" at bounding box center [344, 62] width 98 height 105
click at [311, 60] on div "# Use a while-true loop to both move and attack. while True : hero . moveRight …" at bounding box center [344, 57] width 98 height 94
click at [311, 60] on div "# Use a while-true loop to both move and attack. while True : hero . moveRight …" at bounding box center [344, 62] width 98 height 105
type textarea "enemy3 = hero.findNearestEnemy()"
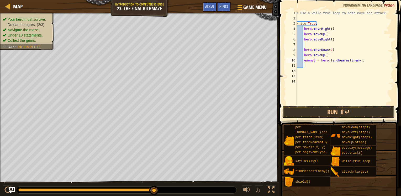
click at [311, 65] on div "# Use a while-true loop to both move and attack. while True : hero . moveRight …" at bounding box center [344, 62] width 98 height 105
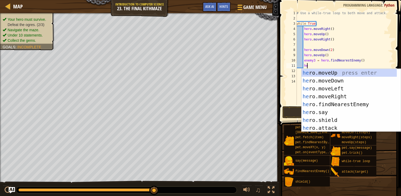
scroll to position [2, 1]
click at [321, 125] on div "her o.moveUp press enter her o.moveDown press enter her o.moveLeft press enter …" at bounding box center [348, 108] width 95 height 79
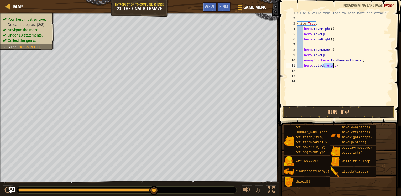
click at [331, 66] on div "# Use a while-true loop to both move and attack. while True : hero . moveRight …" at bounding box center [344, 57] width 98 height 94
click at [332, 66] on div "# Use a while-true loop to both move and attack. while True : hero . moveRight …" at bounding box center [344, 62] width 98 height 105
type textarea "hero.attack(enemy3)"
click at [326, 70] on div "# Use a while-true loop to both move and attack. while True : hero . moveRight …" at bounding box center [344, 62] width 98 height 105
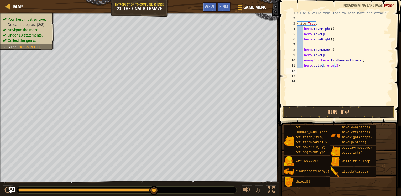
scroll to position [2, 0]
click at [330, 108] on button "Run ⇧↵" at bounding box center [338, 112] width 112 height 12
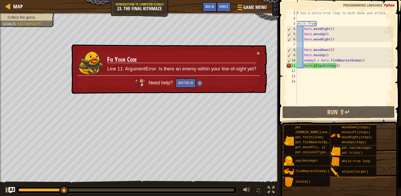
click at [256, 53] on td "Fix Your Code Line 11: ArgumentError: Is there an enemy within your line-of-sig…" at bounding box center [181, 62] width 149 height 25
click at [259, 55] on button "×" at bounding box center [257, 53] width 3 height 6
click at [339, 67] on div "# Use a while-true loop to both move and attack. while True : hero . moveRight …" at bounding box center [344, 62] width 98 height 105
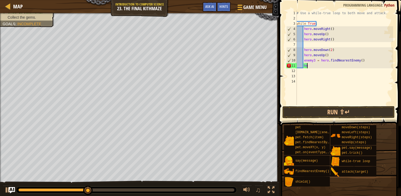
type textarea "h"
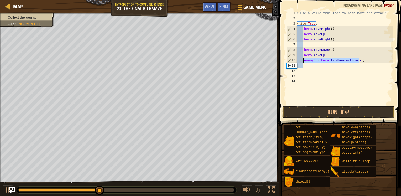
drag, startPoint x: 359, startPoint y: 60, endPoint x: 303, endPoint y: 61, distance: 55.3
click at [303, 61] on div "# Use a while-true loop to both move and attack. while True : hero . moveRight …" at bounding box center [344, 62] width 98 height 105
type textarea "enemy3 = hero.findNearestEnemy()"
click at [303, 61] on div "# Use a while-true loop to both move and attack. while True : hero . moveRight …" at bounding box center [344, 62] width 98 height 105
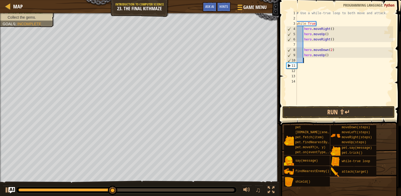
click at [303, 61] on div "# Use a while-true loop to both move and attack. while True : hero . moveRight …" at bounding box center [344, 62] width 98 height 105
click at [303, 69] on div "# Use a while-true loop to both move and attack. while True : hero . moveRight …" at bounding box center [344, 62] width 98 height 105
click at [300, 66] on div "# Use a while-true loop to both move and attack. while True : hero . moveRight …" at bounding box center [344, 62] width 98 height 105
click at [299, 73] on div "# Use a while-true loop to both move and attack. while True : hero . moveRight …" at bounding box center [344, 62] width 98 height 105
paste textarea "enemy3 = hero.findNearestEnemy()"
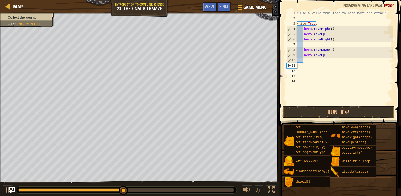
type textarea "enemy3 = hero.findNearestEnemy()"
click at [299, 72] on div "# Use a while-true loop to both move and attack. while True : hero . moveRight …" at bounding box center [344, 62] width 98 height 105
drag, startPoint x: 300, startPoint y: 78, endPoint x: 299, endPoint y: 72, distance: 5.6
click at [299, 72] on div "# Use a while-true loop to both move and attack. while True : hero . moveRight …" at bounding box center [344, 62] width 98 height 105
click at [314, 79] on div "# Use a while-true loop to both move and attack. while True : hero . moveRight …" at bounding box center [344, 62] width 98 height 105
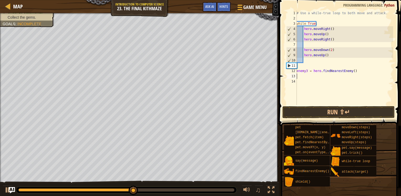
click at [312, 78] on div "# Use a while-true loop to both move and attack. while True : hero . moveRight …" at bounding box center [344, 62] width 98 height 105
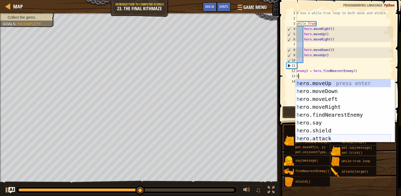
click at [316, 137] on div "h ero.moveUp press enter h ero.moveDown press enter h ero.moveLeft press enter …" at bounding box center [342, 118] width 95 height 79
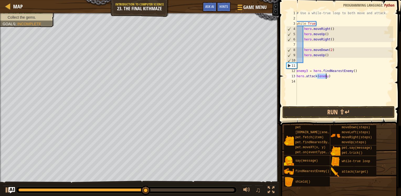
click at [326, 76] on div "# Use a while-true loop to both move and attack. while True : hero . moveRight …" at bounding box center [344, 57] width 98 height 94
click at [326, 111] on button "Run ⇧↵" at bounding box center [338, 112] width 112 height 12
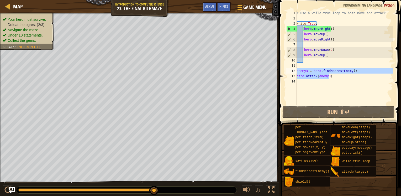
drag, startPoint x: 333, startPoint y: 76, endPoint x: 294, endPoint y: 70, distance: 39.6
click at [294, 70] on div "hero.attack(enemy3) 1 2 3 4 5 6 7 8 9 10 11 12 13 14 # Use a while-true loop to…" at bounding box center [339, 57] width 108 height 94
type textarea "enemy3 = hero.findNearestEnemy() hero.attack(enemy3)"
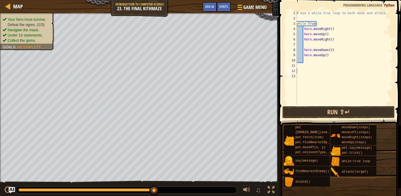
click at [308, 61] on div "# Use a while-true loop to both move and attack. while True : hero . moveRight …" at bounding box center [344, 62] width 98 height 105
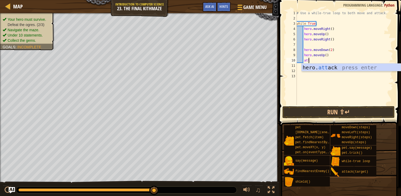
scroll to position [2, 1]
click at [308, 67] on div "hero. att ack press enter" at bounding box center [350, 75] width 99 height 24
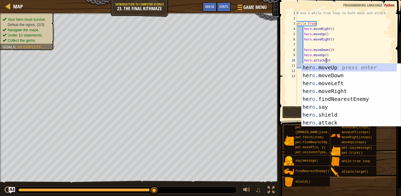
scroll to position [2, 2]
type textarea "hero.attack()"
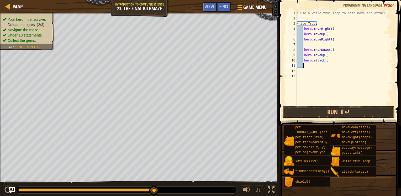
click at [328, 65] on div "# Use a while-true loop to both move and attack. while True : hero . moveRight …" at bounding box center [344, 62] width 98 height 105
click at [325, 58] on div "# Use a while-true loop to both move and attack. while True : hero . moveRight …" at bounding box center [344, 62] width 98 height 105
click at [327, 61] on div "# Use a while-true loop to both move and attack. while True : hero . moveRight …" at bounding box center [344, 62] width 98 height 105
type textarea "h"
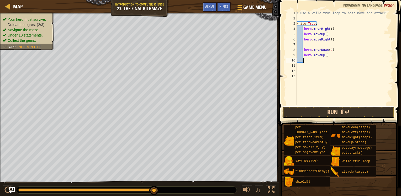
click at [314, 111] on button "Run ⇧↵" at bounding box center [338, 112] width 112 height 12
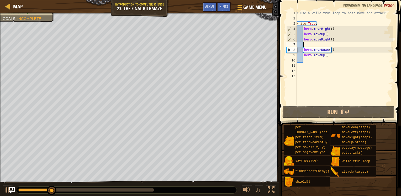
click at [318, 46] on div "# Use a while-true loop to both move and attack. while True : hero . moveRight …" at bounding box center [344, 62] width 98 height 105
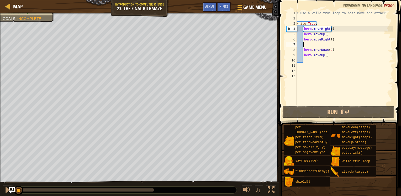
drag, startPoint x: 111, startPoint y: 191, endPoint x: 15, endPoint y: 186, distance: 96.9
click at [15, 186] on div at bounding box center [18, 189] width 9 height 9
drag, startPoint x: 25, startPoint y: 189, endPoint x: 12, endPoint y: 186, distance: 13.3
click at [12, 186] on div "♫" at bounding box center [139, 188] width 279 height 16
click at [314, 45] on div "# Use a while-true loop to both move and attack. while True : hero . moveRight …" at bounding box center [344, 62] width 98 height 105
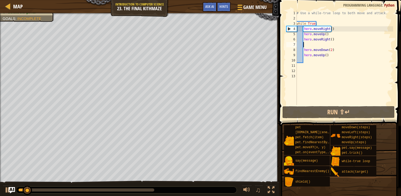
type textarea "h"
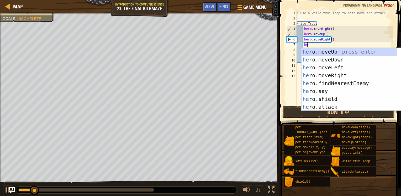
scroll to position [2, 1]
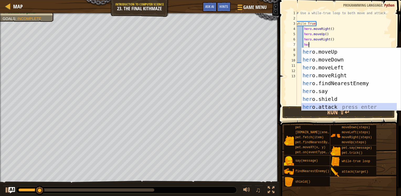
click at [323, 107] on div "her o.moveUp press enter her o.moveDown press enter her o.moveLeft press enter …" at bounding box center [348, 87] width 95 height 79
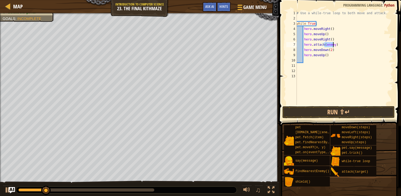
click at [333, 46] on div "# Use a while-true loop to both move and attack. while True : hero . moveRight …" at bounding box center [344, 57] width 98 height 94
click at [338, 45] on div "# Use a while-true loop to both move and attack. while True : hero . moveRight …" at bounding box center [344, 62] width 98 height 105
click at [314, 111] on button "Run ⇧↵" at bounding box center [338, 112] width 112 height 12
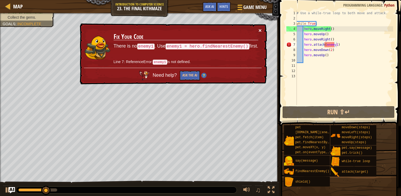
click at [261, 31] on button "×" at bounding box center [259, 31] width 3 height 6
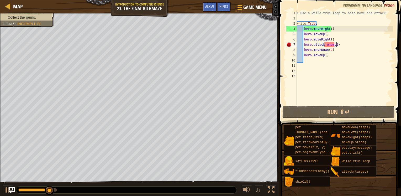
click at [335, 39] on div "# Use a while-true loop to both move and attack. while True : hero . moveRight …" at bounding box center [344, 62] width 98 height 105
type textarea "hero.moveRight()"
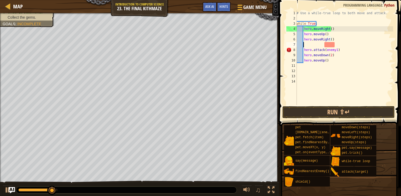
scroll to position [2, 0]
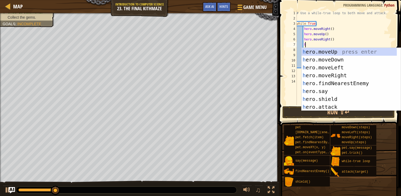
type textarea "her"
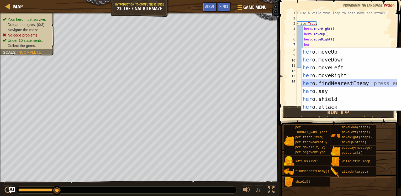
click at [359, 80] on div "her o.moveUp press enter her o.moveDown press enter her o.moveLeft press enter …" at bounding box center [348, 87] width 95 height 79
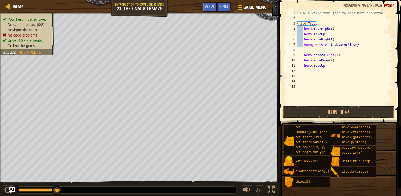
scroll to position [2, 0]
click at [302, 50] on div "# Use a while-true loop to both move and attack. while True : hero . moveRight …" at bounding box center [344, 62] width 98 height 105
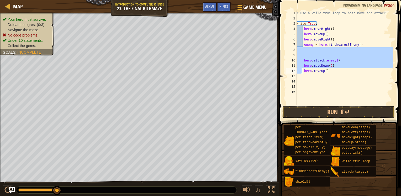
drag, startPoint x: 301, startPoint y: 48, endPoint x: 302, endPoint y: 70, distance: 21.2
click at [302, 70] on div "# Use a while-true loop to both move and attack. while True : hero . moveRight …" at bounding box center [344, 62] width 98 height 105
click at [325, 109] on button "Run ⇧↵" at bounding box center [338, 112] width 112 height 12
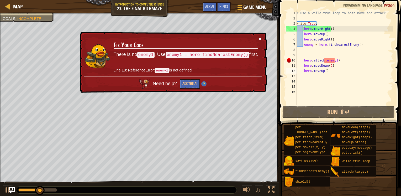
click at [259, 38] on button "×" at bounding box center [259, 39] width 3 height 6
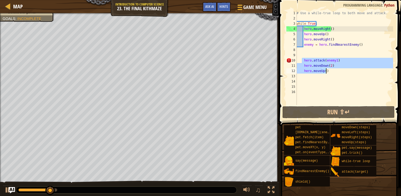
drag, startPoint x: 301, startPoint y: 60, endPoint x: 335, endPoint y: 72, distance: 35.7
click at [335, 72] on div "# Use a while-true loop to both move and attack. while True : hero . moveRight …" at bounding box center [344, 62] width 98 height 105
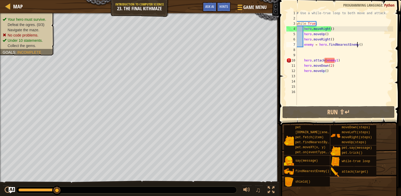
click at [364, 44] on div "# Use a while-true loop to both move and attack. while True : hero . moveRight …" at bounding box center [344, 62] width 98 height 105
type textarea "enemy = hero.findNearestEnemy()"
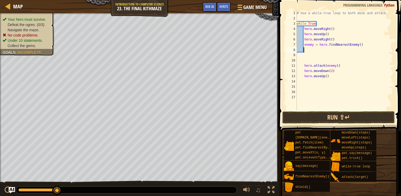
paste textarea "hero.moveUp()"
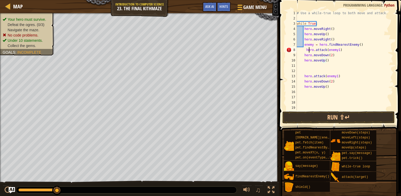
click at [309, 50] on div "# Use a while-true loop to both move and attack. while True : hero . moveRight …" at bounding box center [343, 65] width 97 height 110
click at [304, 50] on div "# Use a while-true loop to both move and attack. while True : hero . moveRight …" at bounding box center [343, 65] width 97 height 110
type textarea "hero.attack(enemy1)"
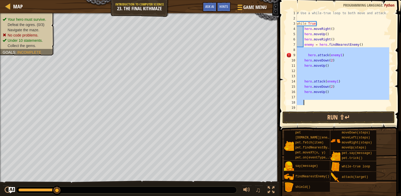
drag, startPoint x: 304, startPoint y: 50, endPoint x: 352, endPoint y: 101, distance: 71.0
click at [352, 101] on div "# Use a while-true loop to both move and attack. while True : hero . moveRight …" at bounding box center [341, 65] width 93 height 110
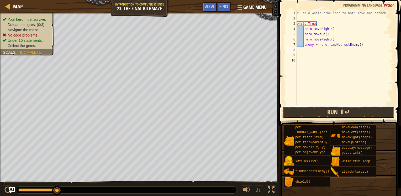
click at [325, 115] on button "Run ⇧↵" at bounding box center [338, 112] width 112 height 12
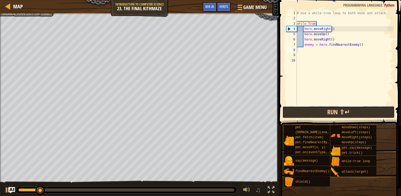
click at [323, 115] on button "Run ⇧↵" at bounding box center [338, 112] width 112 height 12
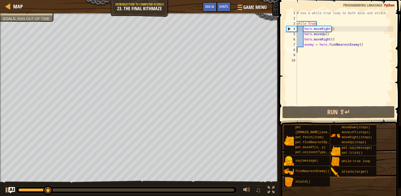
click at [360, 47] on div "# Use a while-true loop to both move and attack. while True : hero . moveRight …" at bounding box center [343, 62] width 97 height 105
click at [354, 43] on div "# Use a while-true loop to both move and attack. while True : hero . moveRight …" at bounding box center [343, 62] width 97 height 105
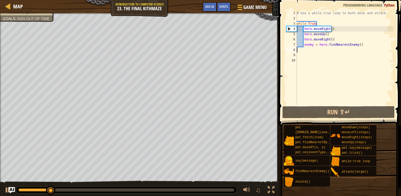
click at [354, 43] on div "# Use a while-true loop to both move and attack. while True : hero . moveRight …" at bounding box center [343, 62] width 97 height 105
type textarea "enemy = hero.findNearestEnemy()"
click at [354, 43] on div "# Use a while-true loop to both move and attack. while True : hero . moveRight …" at bounding box center [343, 62] width 97 height 105
click at [356, 44] on div "# Use a while-true loop to both move and attack. while True : hero . moveRight …" at bounding box center [343, 57] width 97 height 94
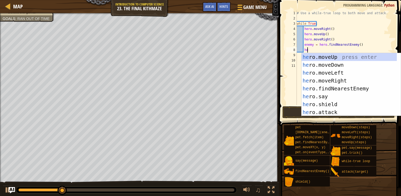
scroll to position [2, 1]
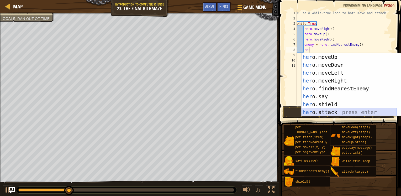
click at [323, 110] on div "her o.moveUp press enter her o.moveDown press enter her o.moveLeft press enter …" at bounding box center [348, 92] width 95 height 79
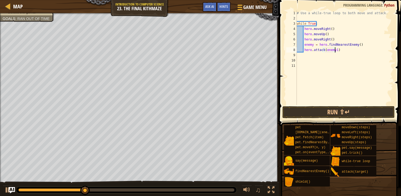
scroll to position [2, 3]
click at [342, 52] on div "# Use a while-true loop to both move and attack. while True : hero . moveRight …" at bounding box center [343, 62] width 97 height 105
click at [321, 116] on button "Run ⇧↵" at bounding box center [338, 112] width 112 height 12
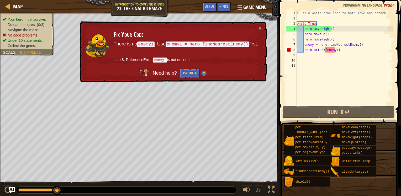
click at [334, 49] on div "# Use a while-true loop to both move and attack. while True : hero . moveRight …" at bounding box center [343, 62] width 97 height 105
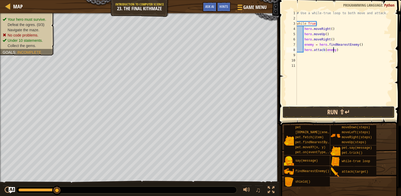
click at [325, 112] on button "Run ⇧↵" at bounding box center [338, 112] width 112 height 12
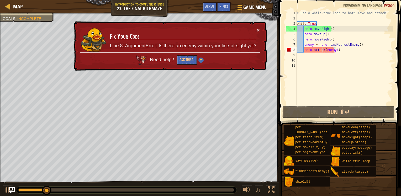
scroll to position [2, 3]
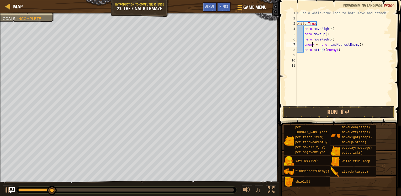
click at [311, 42] on div "# Use a while-true loop to both move and attack. while True : hero . moveRight …" at bounding box center [343, 62] width 97 height 105
click at [315, 114] on button "Run ⇧↵" at bounding box center [338, 112] width 112 height 12
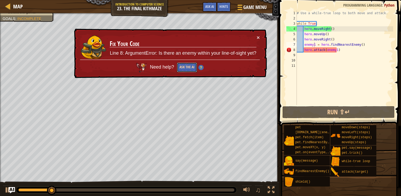
click at [189, 68] on button "Ask the AI" at bounding box center [187, 67] width 20 height 10
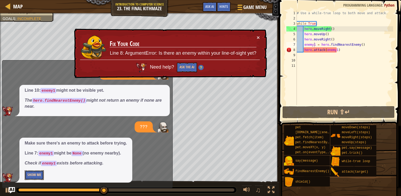
click at [36, 176] on button "Show Me" at bounding box center [34, 175] width 19 height 10
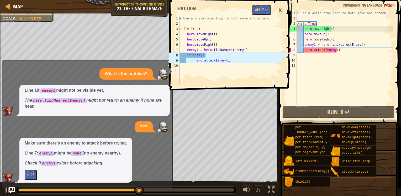
click at [337, 52] on div "# Use a while-true loop to both move and attack. while True : hero . moveRight …" at bounding box center [343, 62] width 97 height 105
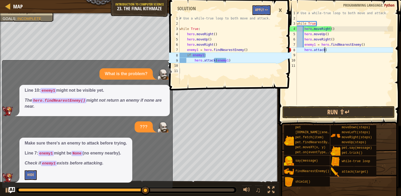
scroll to position [2, 1]
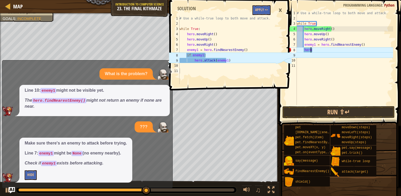
type textarea "h"
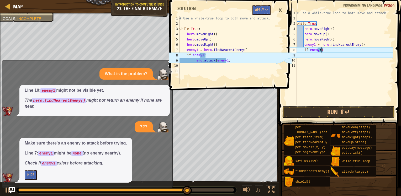
scroll to position [2, 1]
type textarea "if enemy1:"
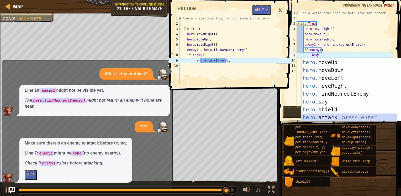
click at [326, 116] on div "hero .moveUp press enter hero .moveDown press enter hero .moveLeft press enter …" at bounding box center [348, 97] width 95 height 79
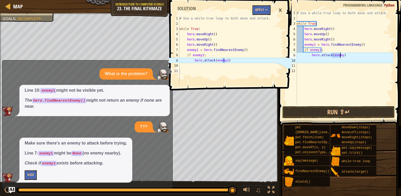
click at [340, 56] on div "# Use a while-true loop to both move and attack. while True : hero . moveRight …" at bounding box center [343, 57] width 97 height 94
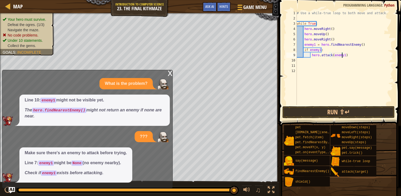
scroll to position [2, 3]
click at [331, 112] on button "Run ⇧↵" at bounding box center [338, 112] width 112 height 12
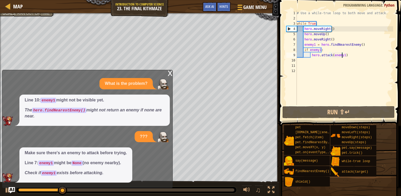
click at [346, 57] on div "# Use a while-true loop to both move and attack. while True : hero . moveRight …" at bounding box center [343, 62] width 97 height 105
click at [331, 40] on div "# Use a while-true loop to both move and attack. while True : hero . moveRight …" at bounding box center [343, 62] width 97 height 105
type textarea "hero.moveRight()"
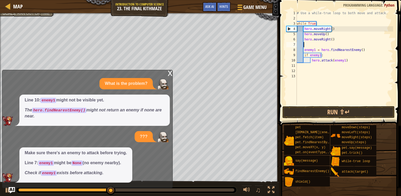
type textarea "m"
click at [349, 56] on div "# Use a while-true loop to both move and attack. while True : hero . moveRight …" at bounding box center [343, 62] width 97 height 105
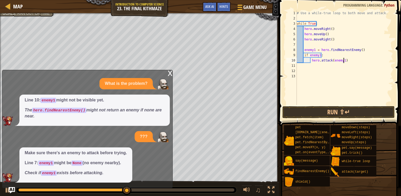
click at [349, 61] on div "# Use a while-true loop to both move and attack. while True : hero . moveRight …" at bounding box center [343, 62] width 97 height 105
type textarea "hero.attack(enemy1)"
type textarea "m"
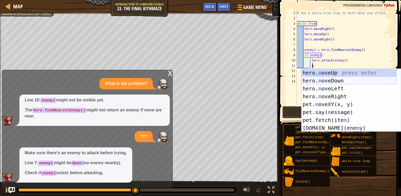
click at [333, 81] on div "hero. m oveUp press enter hero. m oveDown press enter hero. m oveLeft press ent…" at bounding box center [348, 108] width 95 height 79
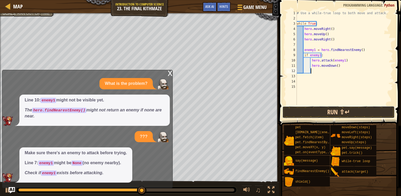
click at [329, 113] on button "Run ⇧↵" at bounding box center [338, 112] width 112 height 12
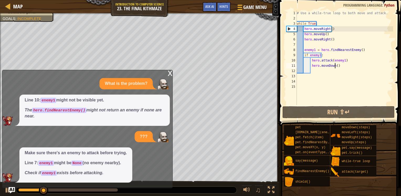
click at [334, 67] on div "# Use a while-true loop to both move and attack. while True : hero . moveRight …" at bounding box center [343, 62] width 97 height 105
type textarea "hero.moveDown(2)"
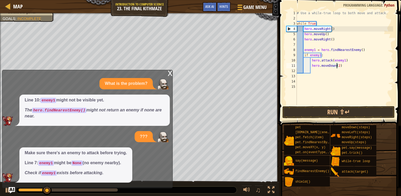
click at [331, 74] on div "# Use a while-true loop to both move and attack. while True : hero . moveRight …" at bounding box center [343, 62] width 97 height 105
click at [330, 72] on div "# Use a while-true loop to both move and attack. while True : hero . moveRight …" at bounding box center [343, 62] width 97 height 105
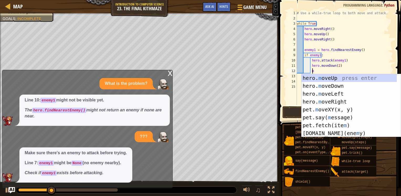
type textarea "mo"
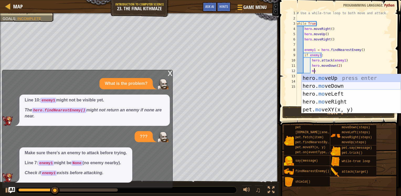
click at [325, 84] on div "hero. mo veUp press enter hero. mo veDown press enter hero. mo veLeft press ent…" at bounding box center [350, 101] width 99 height 55
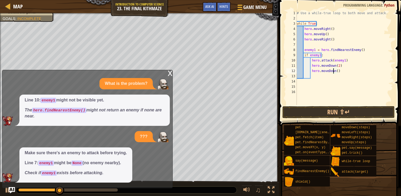
click at [332, 71] on div "# Use a while-true loop to both move and attack. while True : hero . moveRight …" at bounding box center [343, 62] width 97 height 105
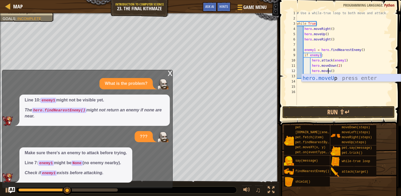
click at [330, 78] on div "hero.moveU p press enter" at bounding box center [350, 86] width 99 height 24
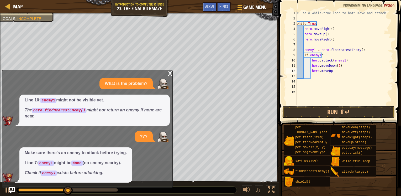
scroll to position [2, 2]
click at [326, 109] on button "Run ⇧↵" at bounding box center [338, 112] width 112 height 12
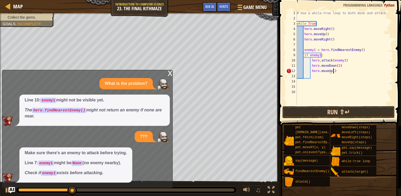
scroll to position [2, 3]
type textarea "hero.moveUp()"
click at [326, 109] on button "Run ⇧↵" at bounding box center [338, 112] width 112 height 12
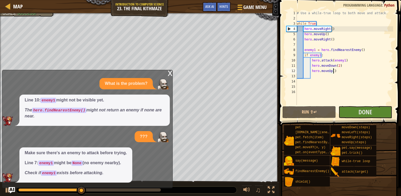
click at [171, 75] on div "x" at bounding box center [169, 72] width 5 height 5
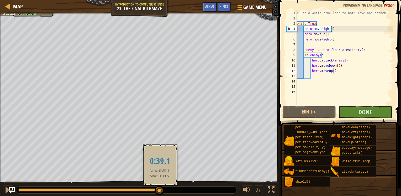
drag, startPoint x: 92, startPoint y: 188, endPoint x: 161, endPoint y: 184, distance: 69.3
click at [161, 0] on body "Map Introduction to Computer Science 23. The Final Kithmaze Game Menu Done Hint…" at bounding box center [200, 0] width 401 height 0
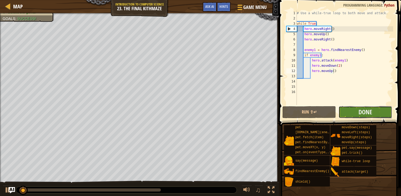
click at [351, 115] on button "Done" at bounding box center [364, 112] width 53 height 12
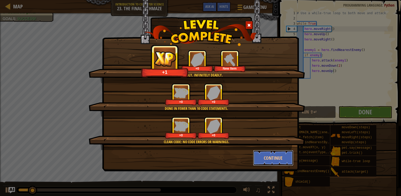
click at [273, 154] on button "Continue" at bounding box center [273, 158] width 41 height 16
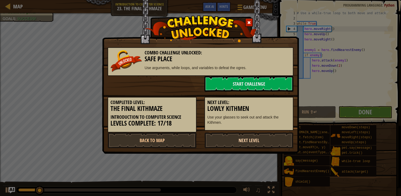
click at [235, 139] on link "Next Level" at bounding box center [248, 140] width 89 height 16
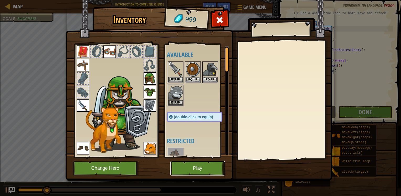
click at [194, 166] on button "Play" at bounding box center [197, 168] width 55 height 14
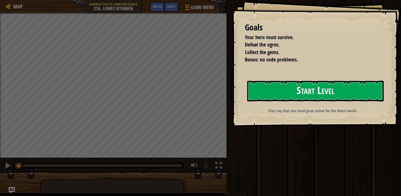
click at [287, 89] on button "Start Level" at bounding box center [315, 90] width 136 height 21
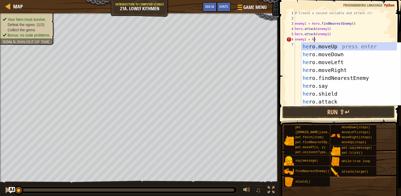
scroll to position [2, 1]
type textarea "enemy2 = hero"
